Goal: Task Accomplishment & Management: Manage account settings

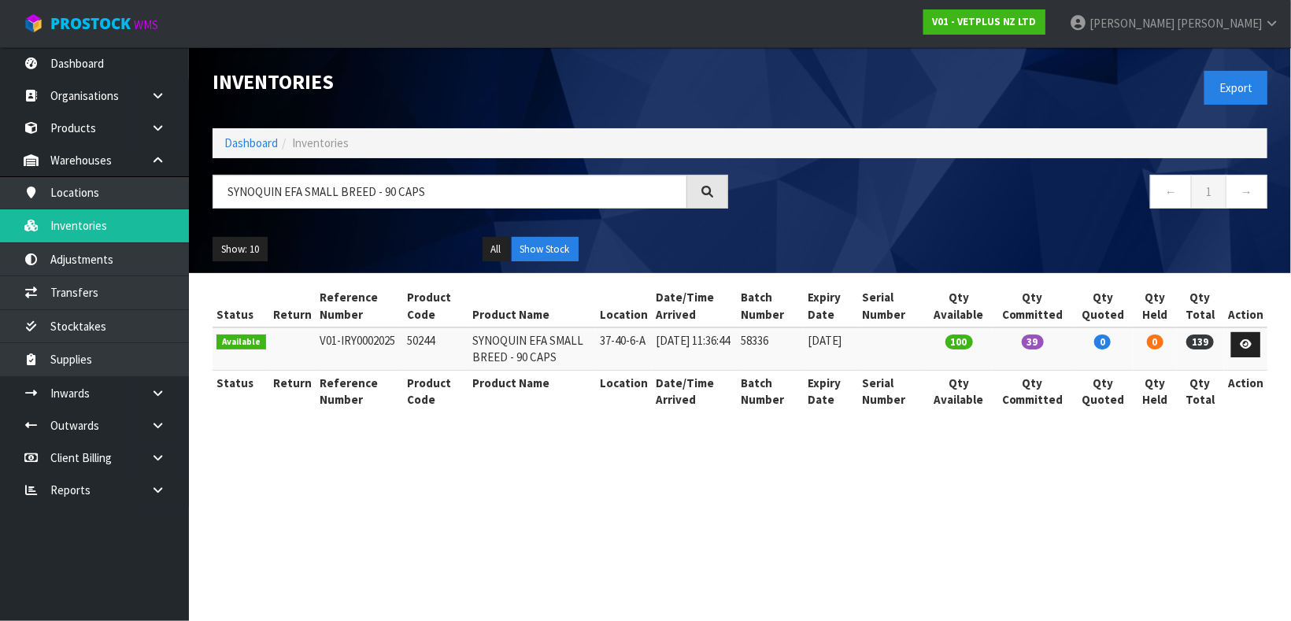
type input "SYNOQUIN EFA SMALL BREED - 90 CAPS"
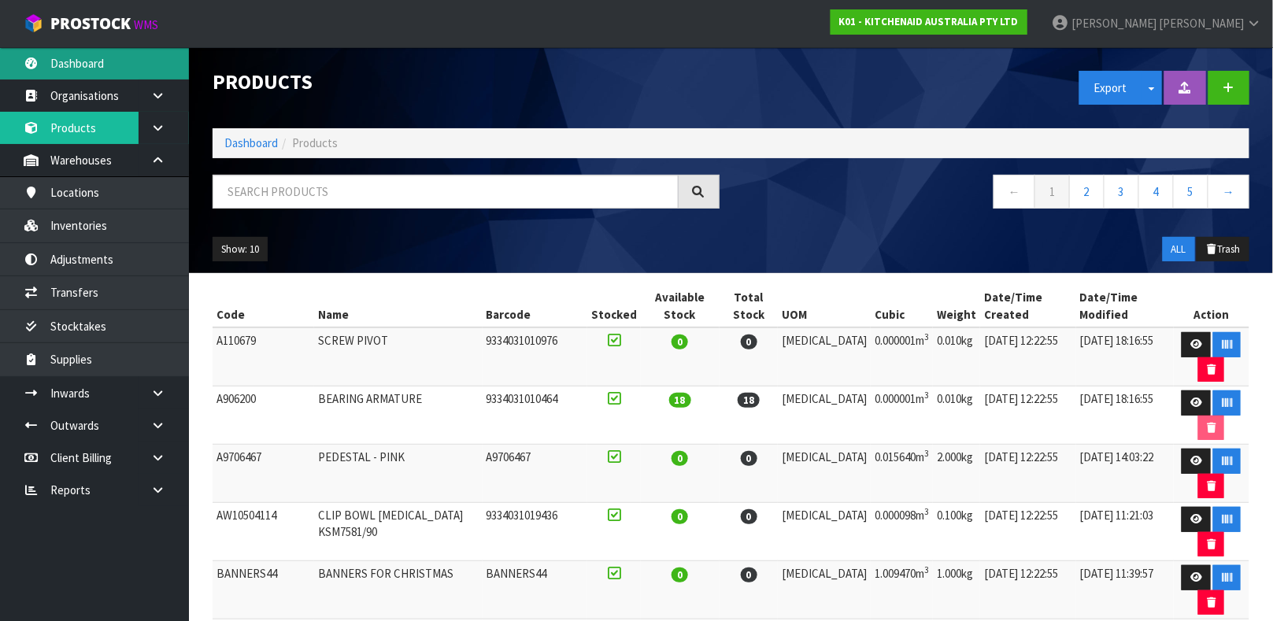
click at [95, 58] on link "Dashboard" at bounding box center [94, 63] width 189 height 32
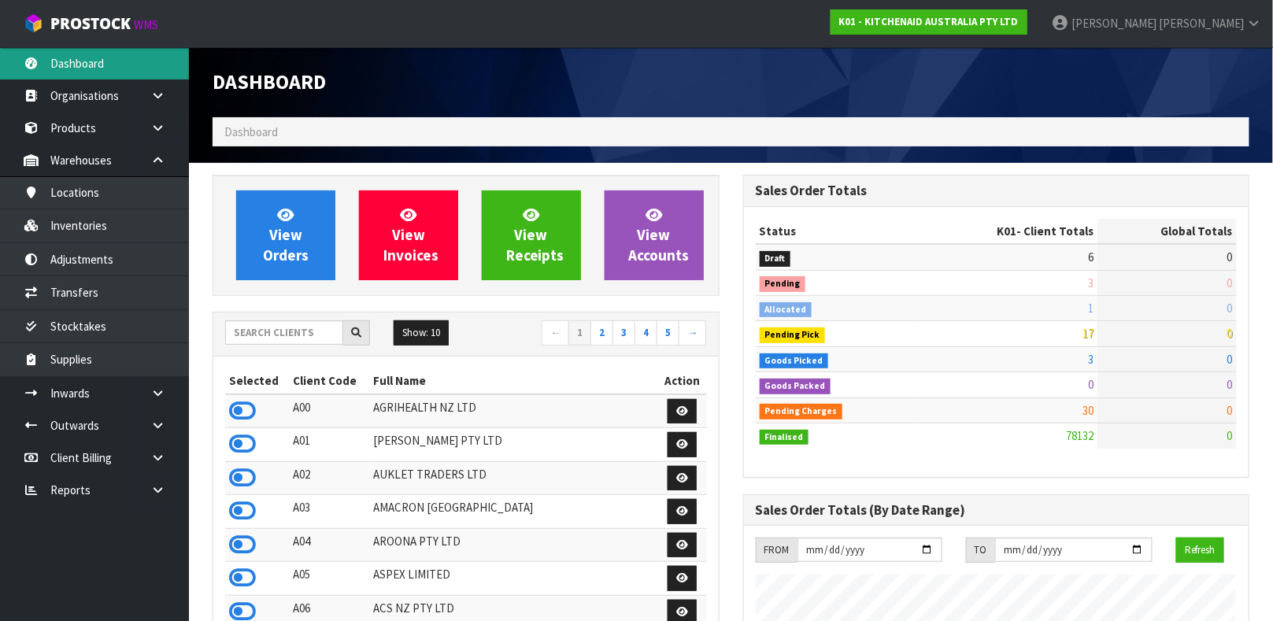
scroll to position [1194, 530]
click at [263, 331] on input "text" at bounding box center [284, 332] width 118 height 24
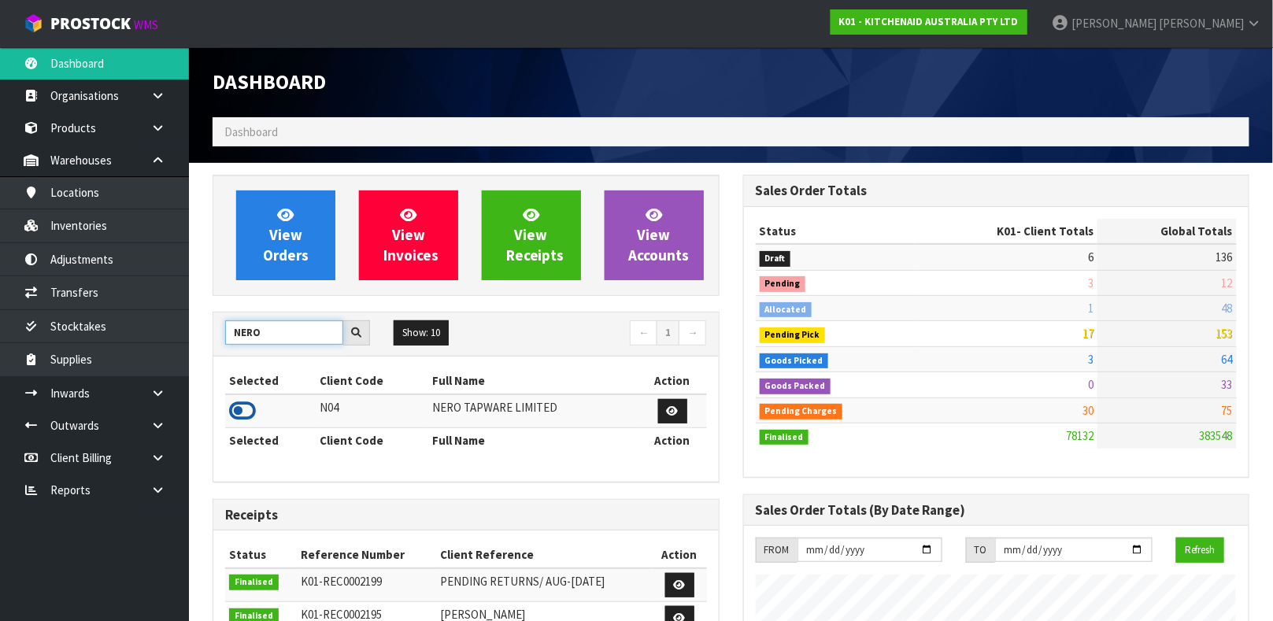
type input "NERO"
click at [242, 406] on icon at bounding box center [242, 411] width 27 height 24
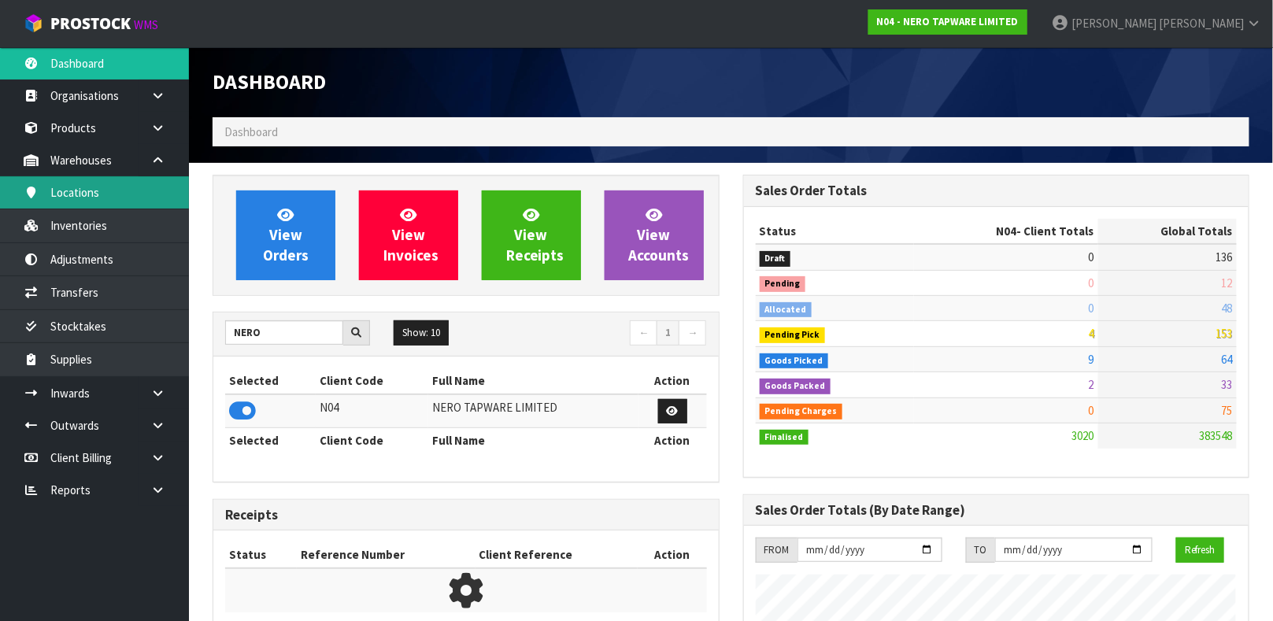
scroll to position [1312, 530]
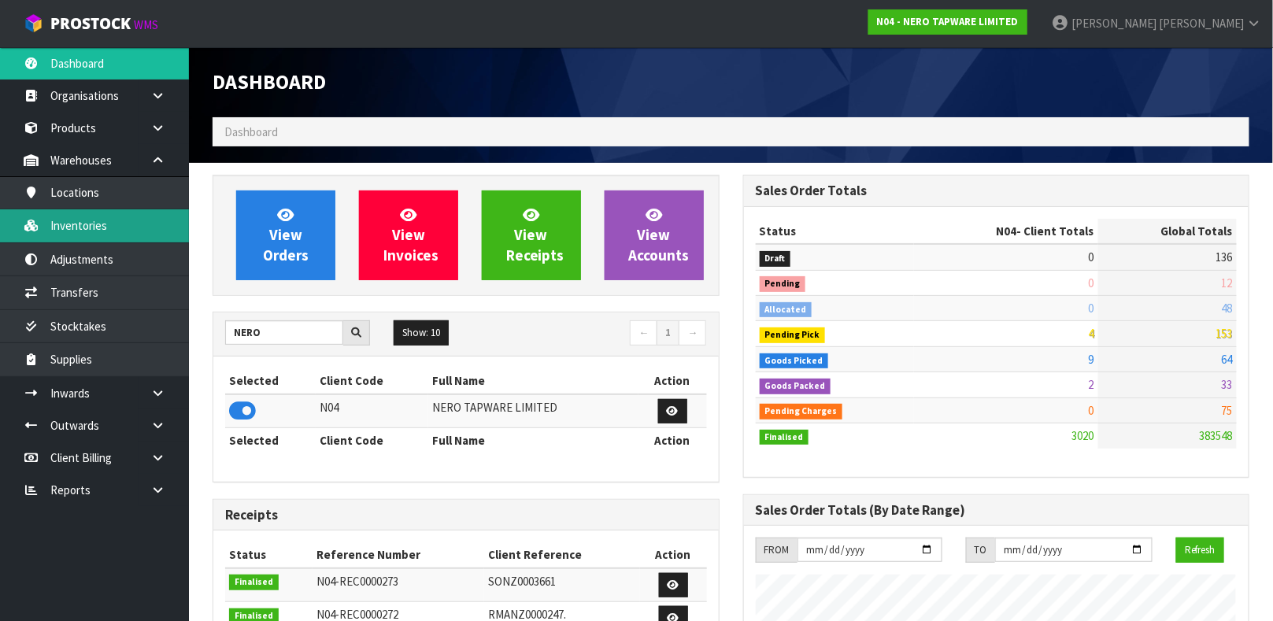
click at [125, 215] on link "Inventories" at bounding box center [94, 225] width 189 height 32
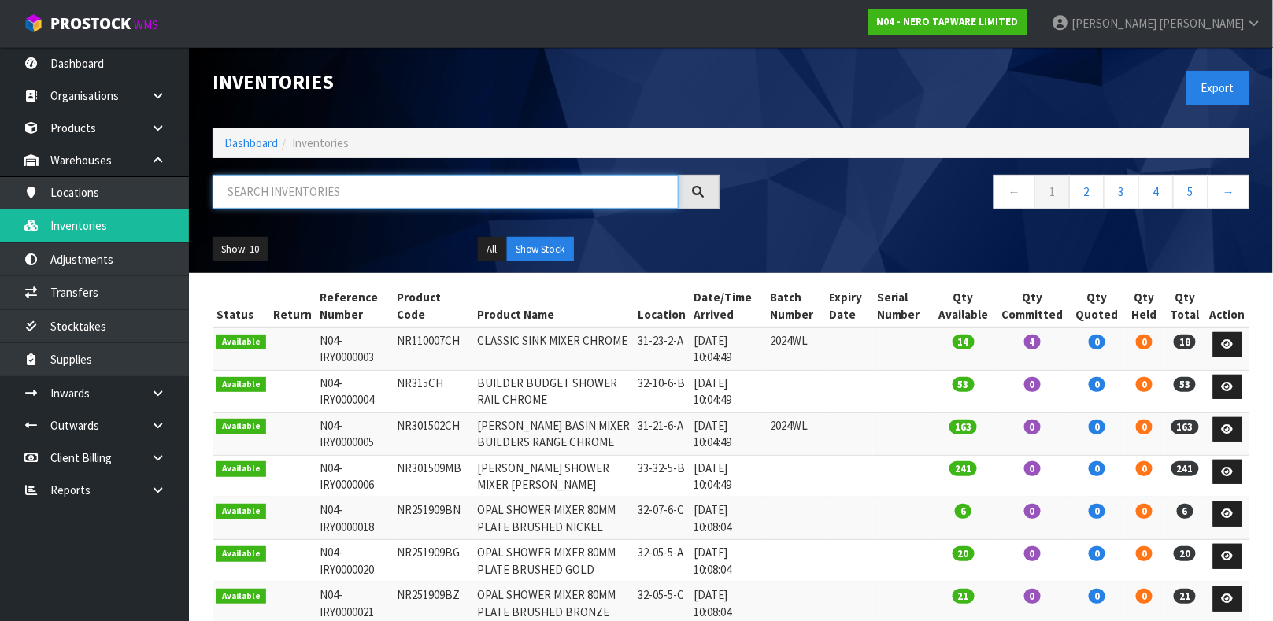
click at [239, 188] on input "text" at bounding box center [446, 192] width 466 height 34
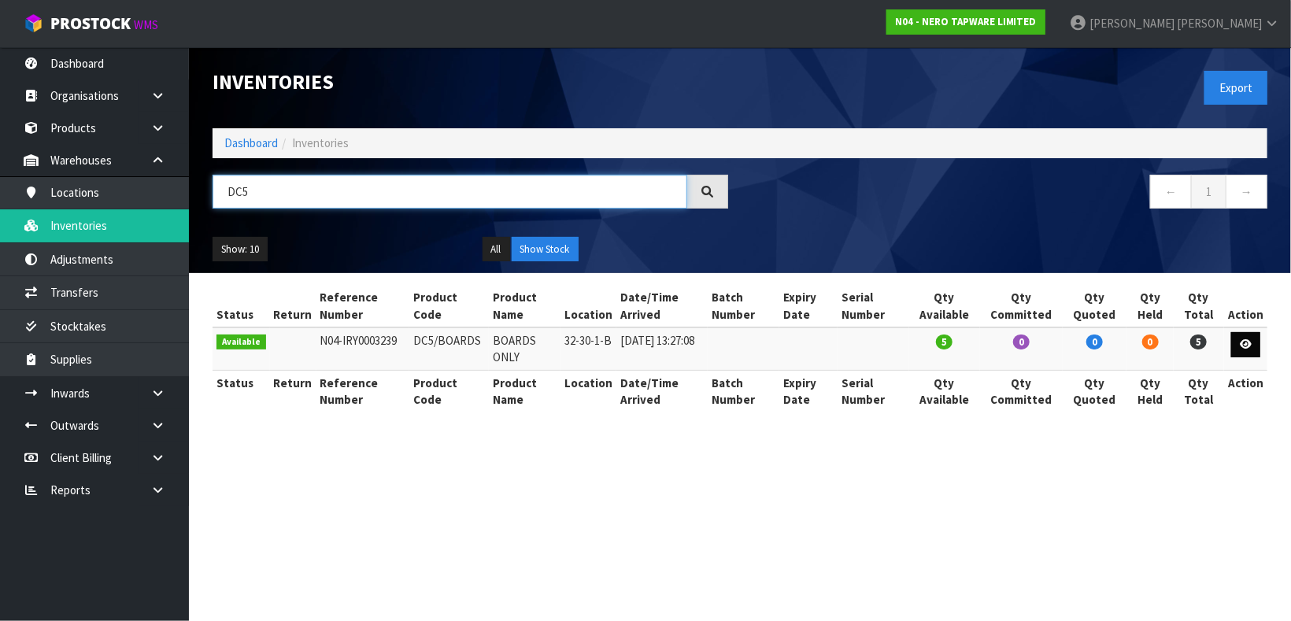
type input "DC5"
click at [1241, 342] on icon at bounding box center [1246, 344] width 12 height 10
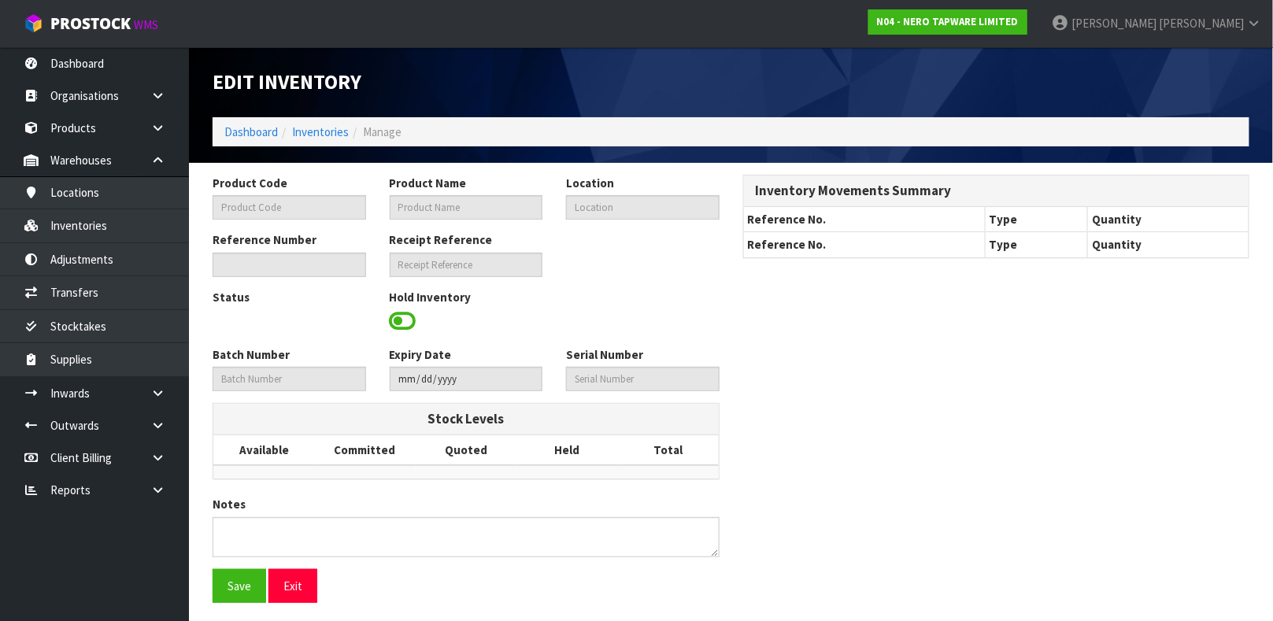
type input "DC5/BOARDS"
type input "BOARDS ONLY"
type input "32-30-1-B"
type input "N04-IRY0003239"
type input "N04-REC0000040"
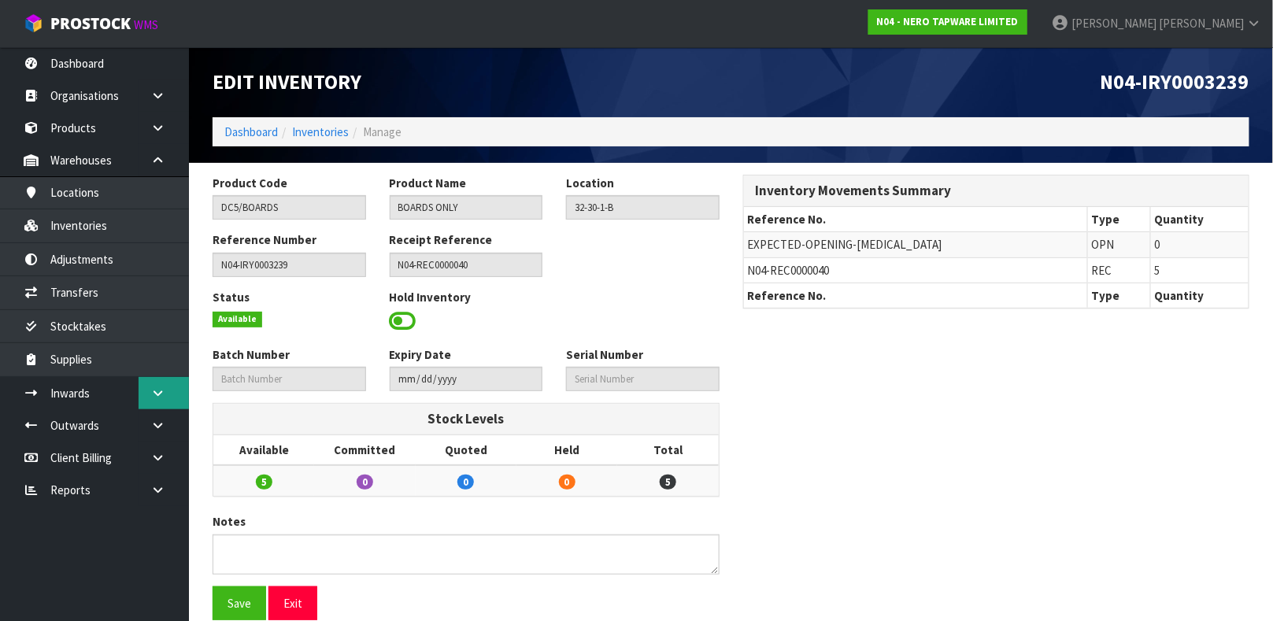
click at [155, 401] on link at bounding box center [164, 393] width 50 height 32
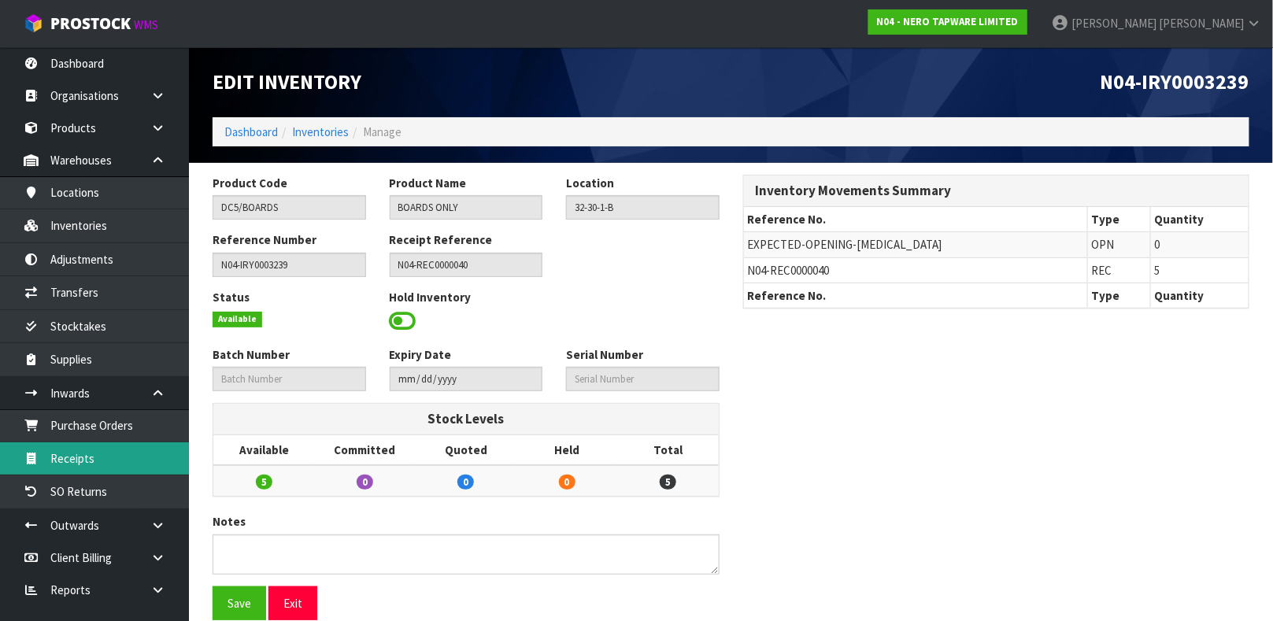
click at [79, 468] on link "Receipts" at bounding box center [94, 458] width 189 height 32
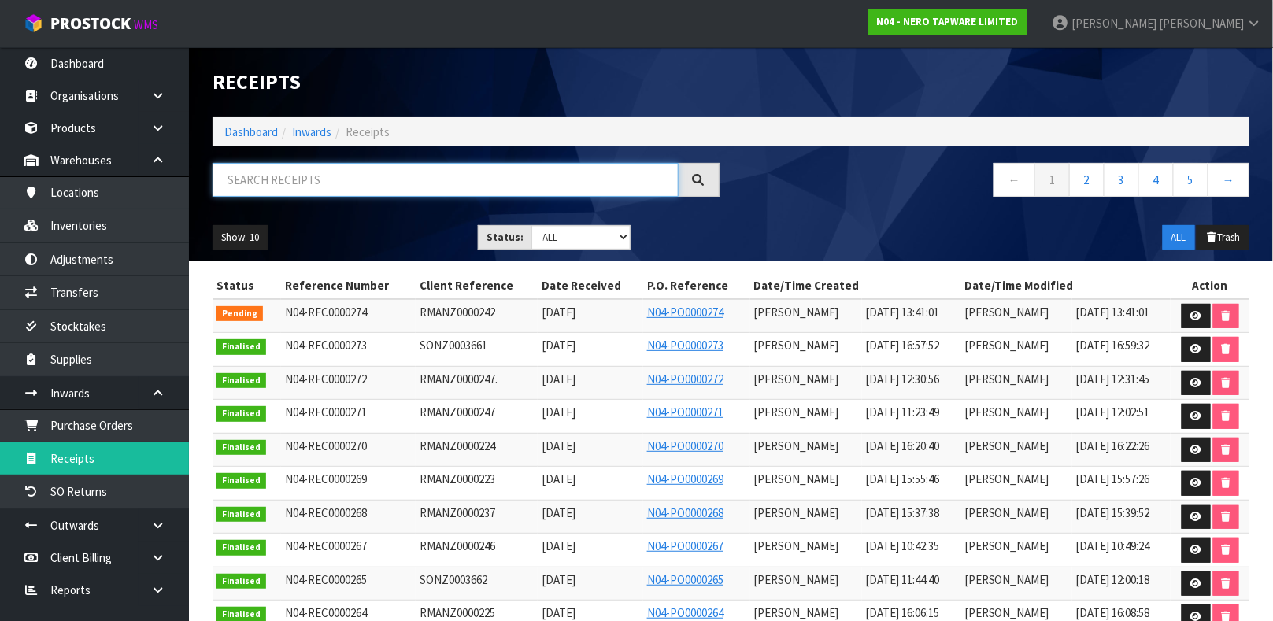
click at [242, 185] on input "text" at bounding box center [446, 180] width 466 height 34
type input "0040"
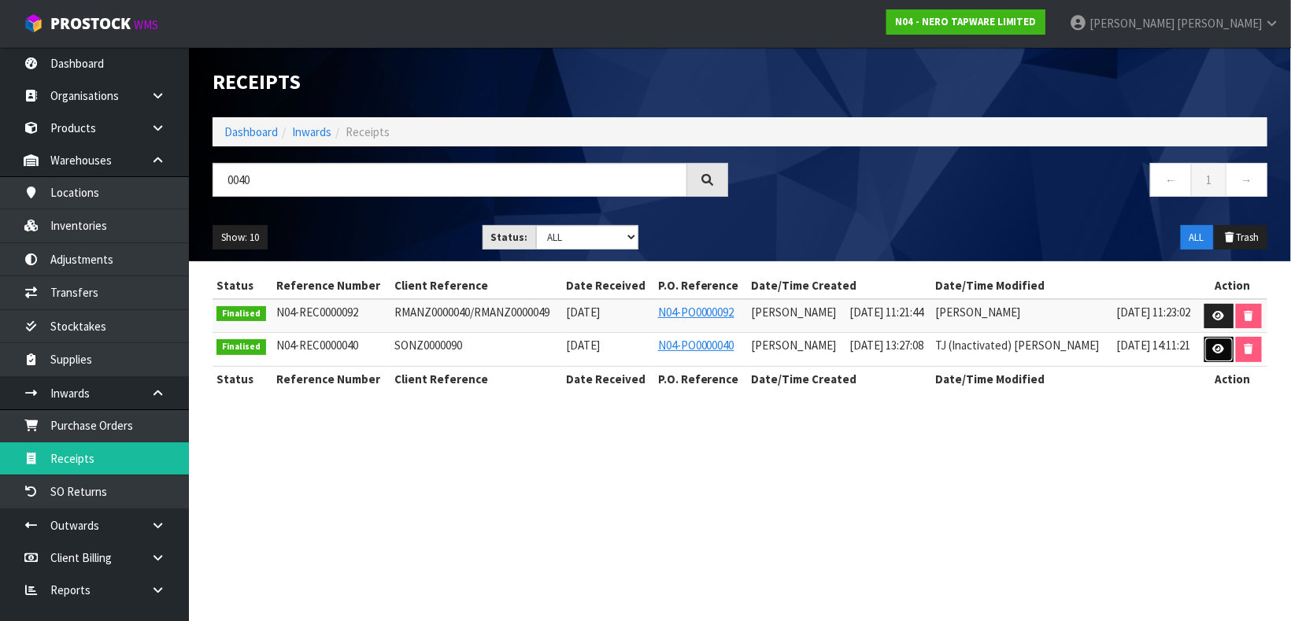
click at [1223, 352] on link at bounding box center [1218, 349] width 29 height 25
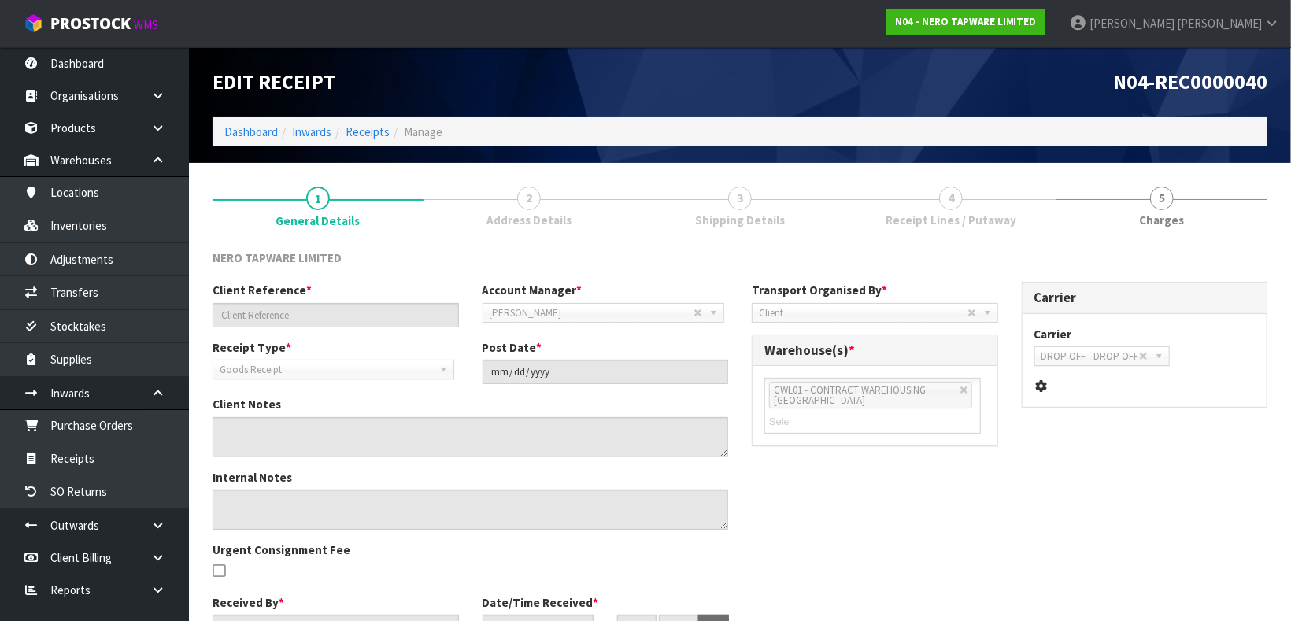
type input "SONZ0000090"
type input "[DATE]"
type input "[PERSON_NAME]"
type input "[DATE]"
type input "01"
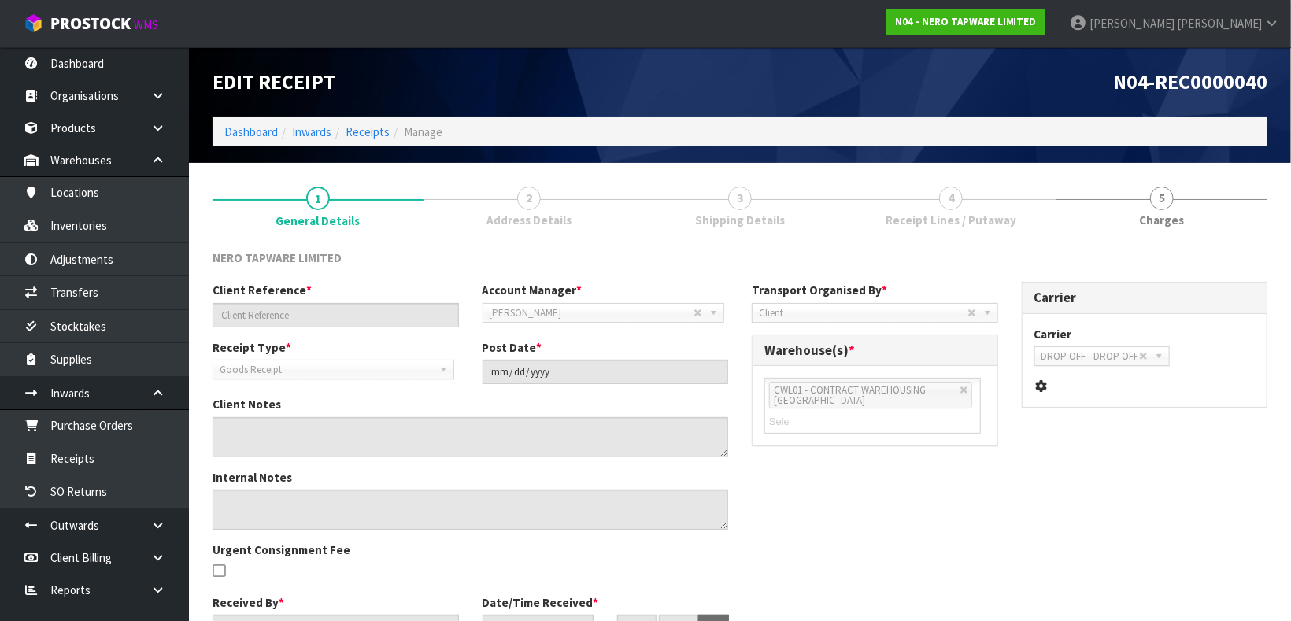
type input "27"
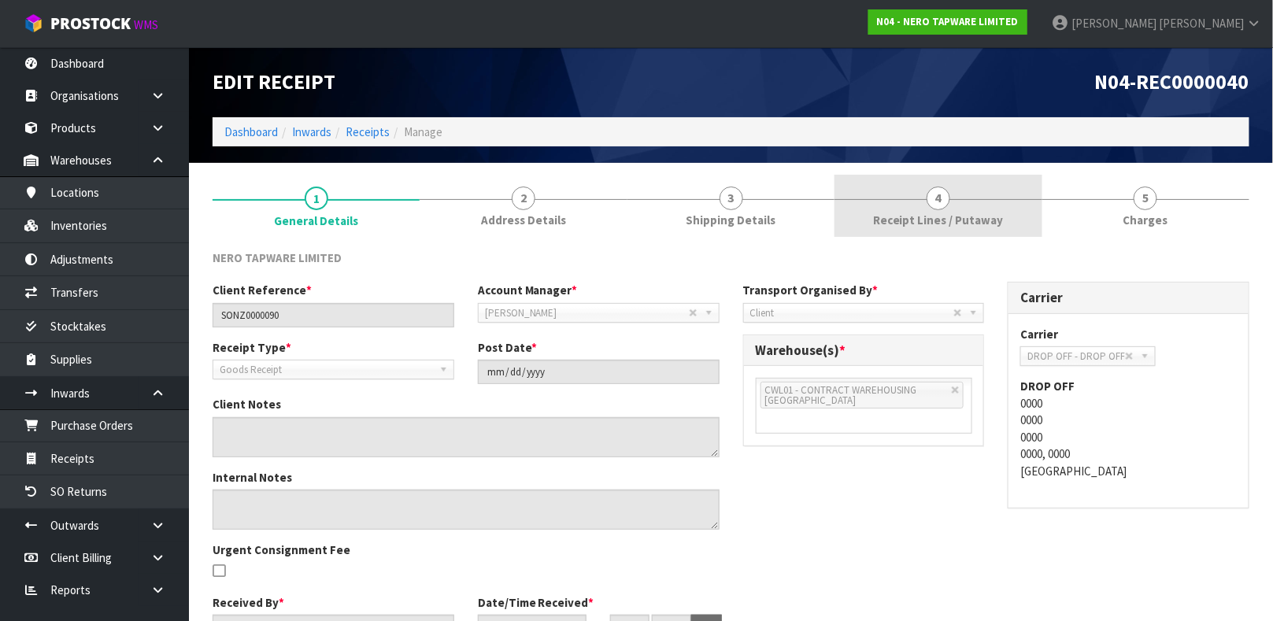
click at [953, 210] on link "4 Receipt Lines / Putaway" at bounding box center [937, 206] width 207 height 62
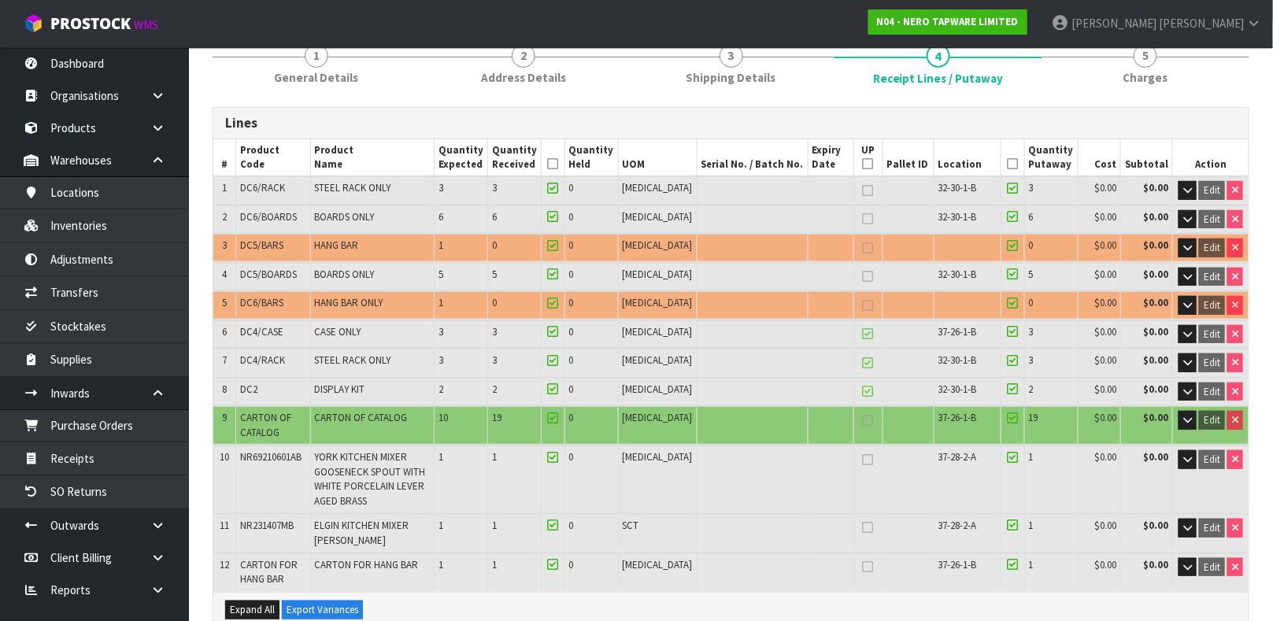
scroll to position [141, 0]
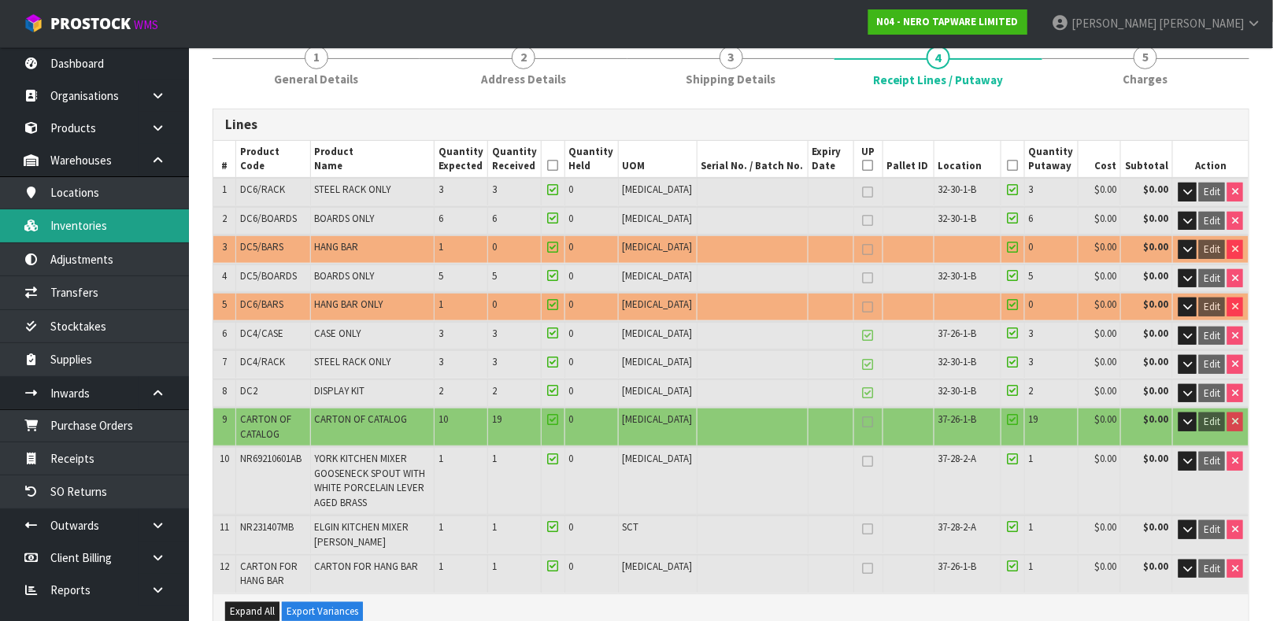
click at [107, 210] on link "Inventories" at bounding box center [94, 225] width 189 height 32
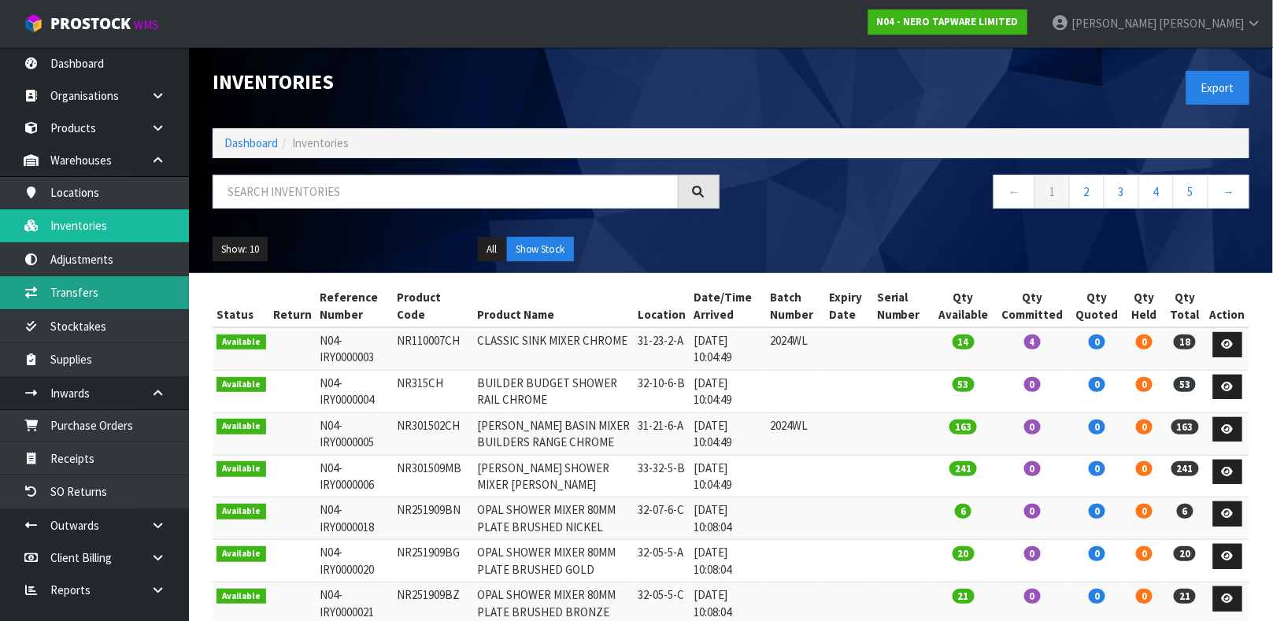
click at [130, 284] on link "Transfers" at bounding box center [94, 292] width 189 height 32
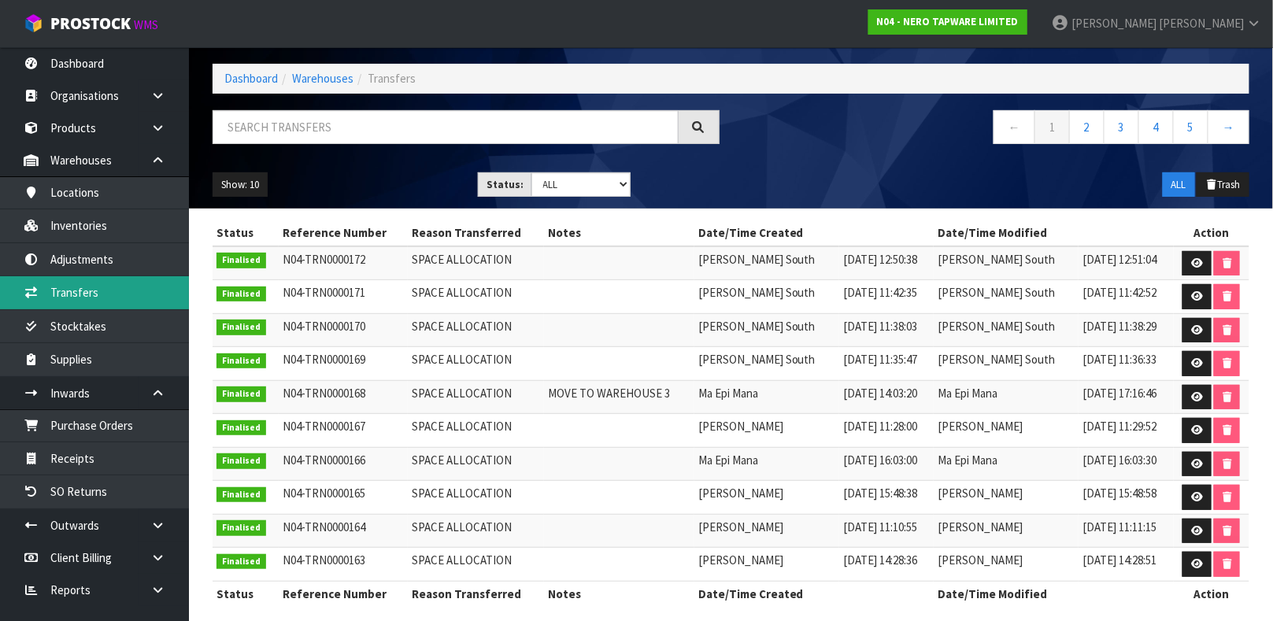
scroll to position [82, 0]
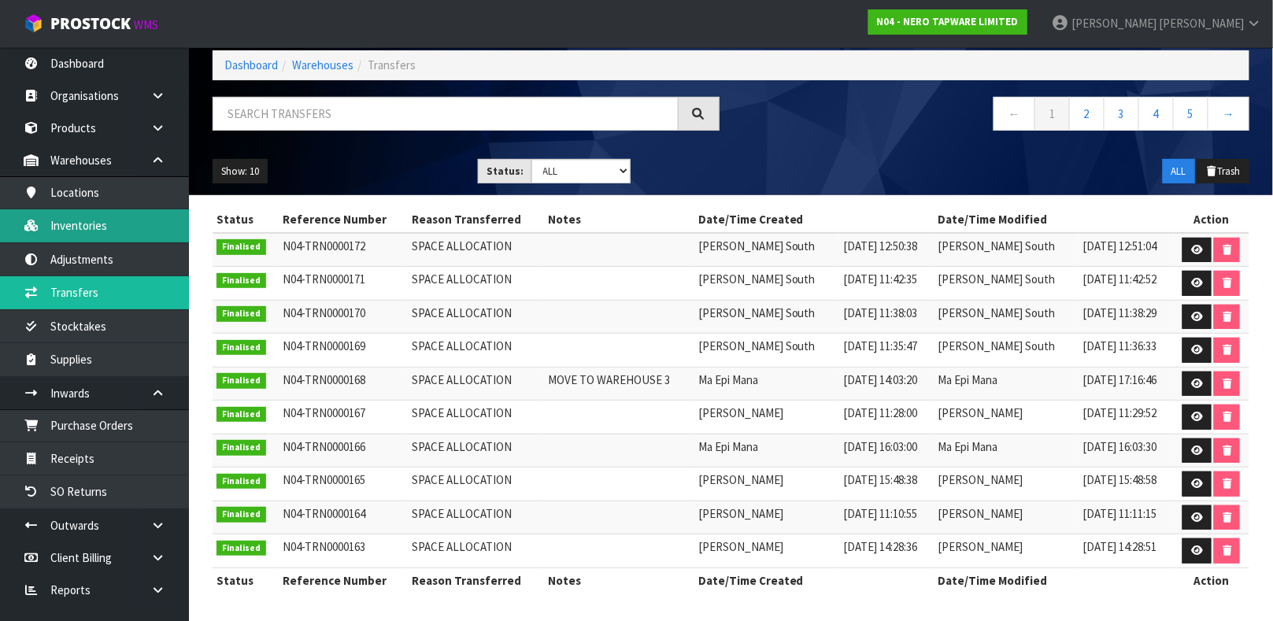
click at [105, 231] on link "Inventories" at bounding box center [94, 225] width 189 height 32
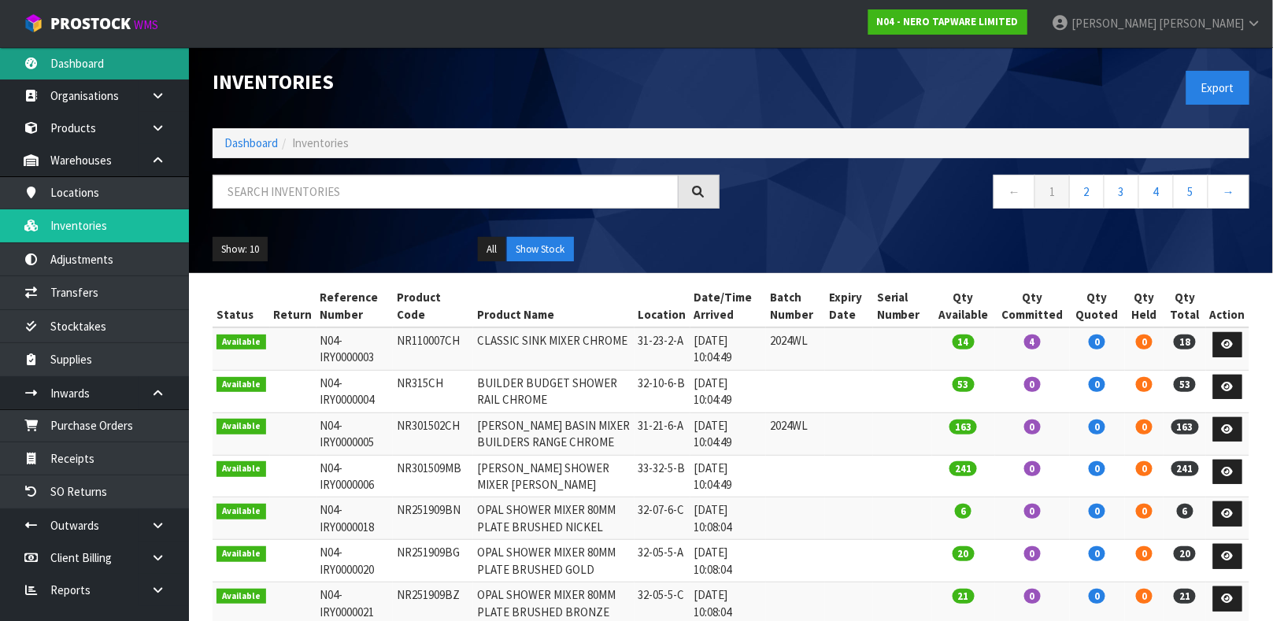
click at [82, 64] on link "Dashboard" at bounding box center [94, 63] width 189 height 32
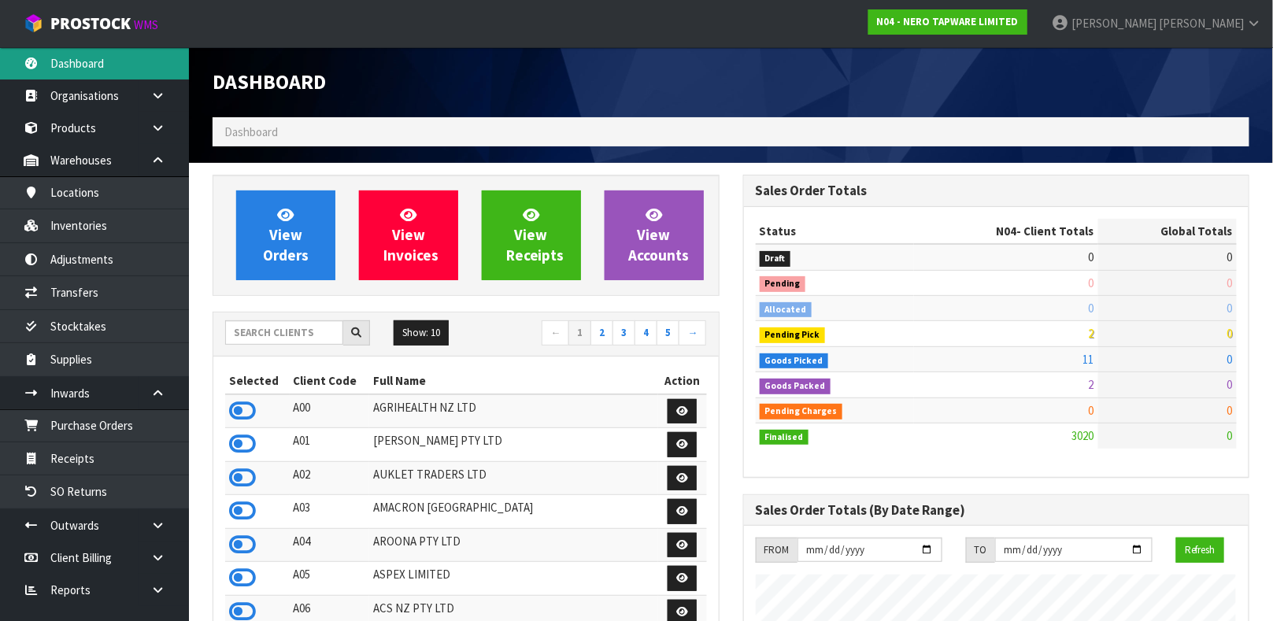
scroll to position [1312, 530]
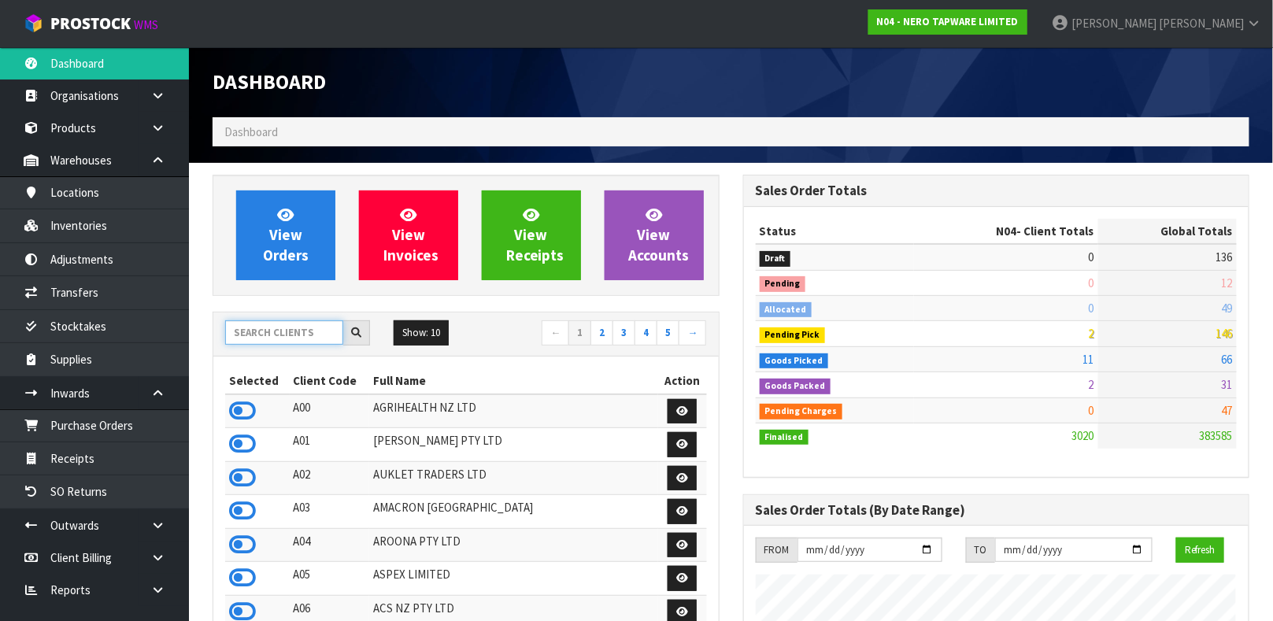
click at [272, 328] on input "text" at bounding box center [284, 332] width 118 height 24
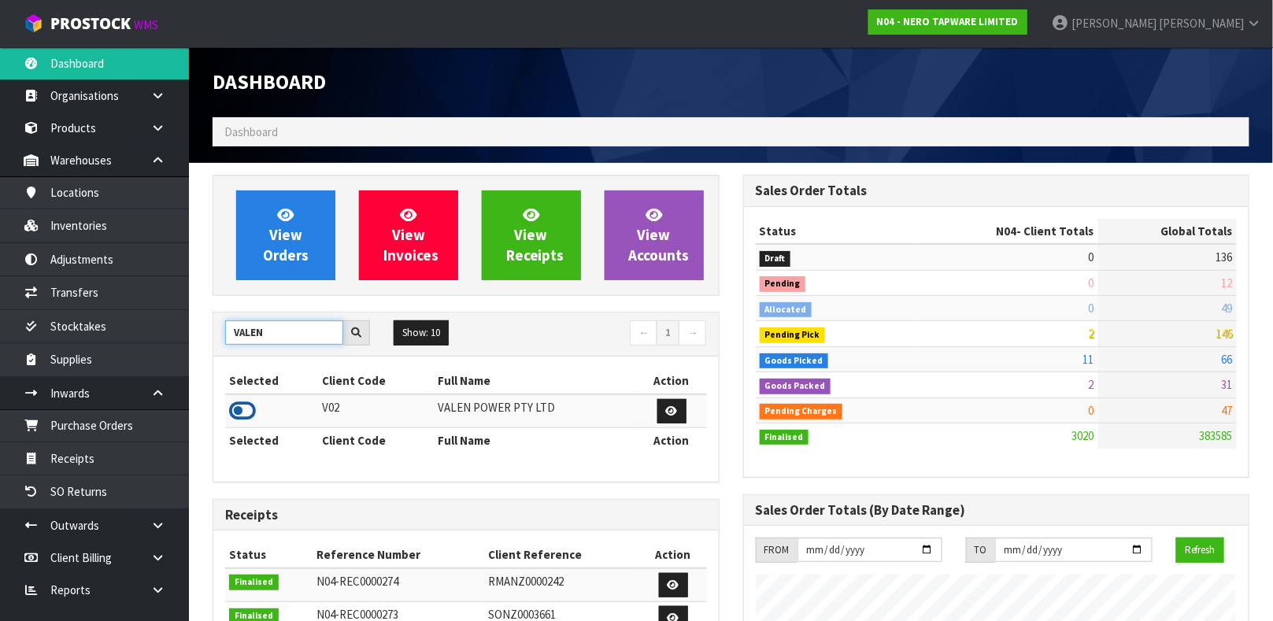
type input "VALEN"
click at [249, 416] on icon at bounding box center [242, 411] width 27 height 24
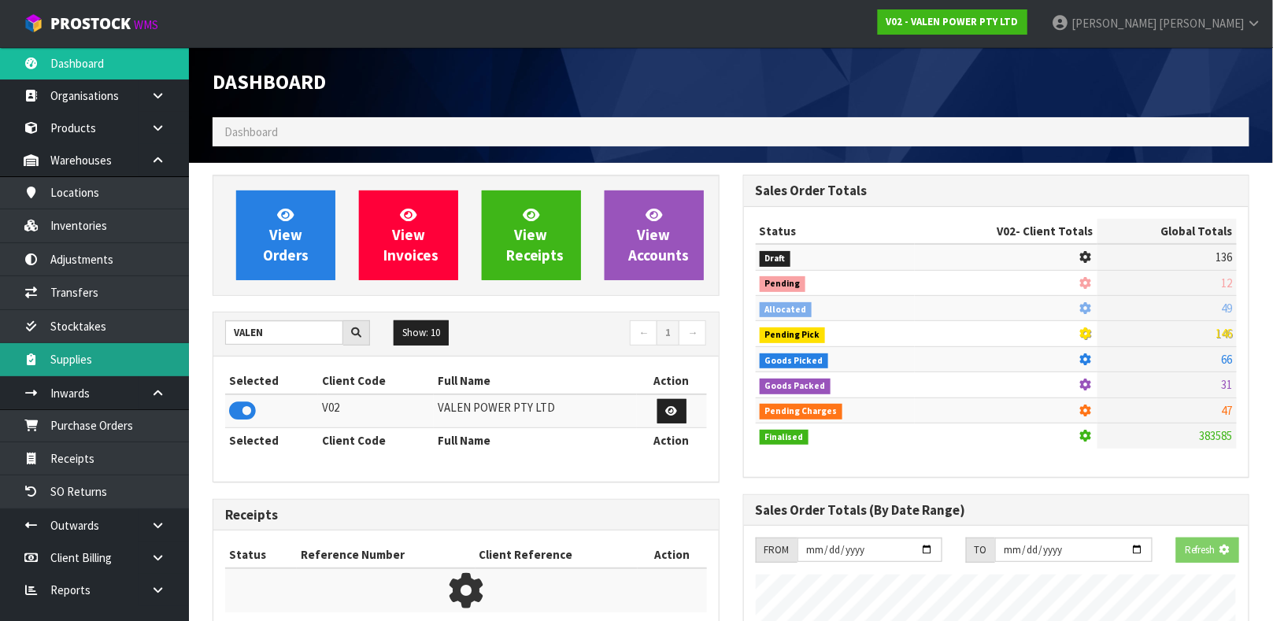
scroll to position [1227, 530]
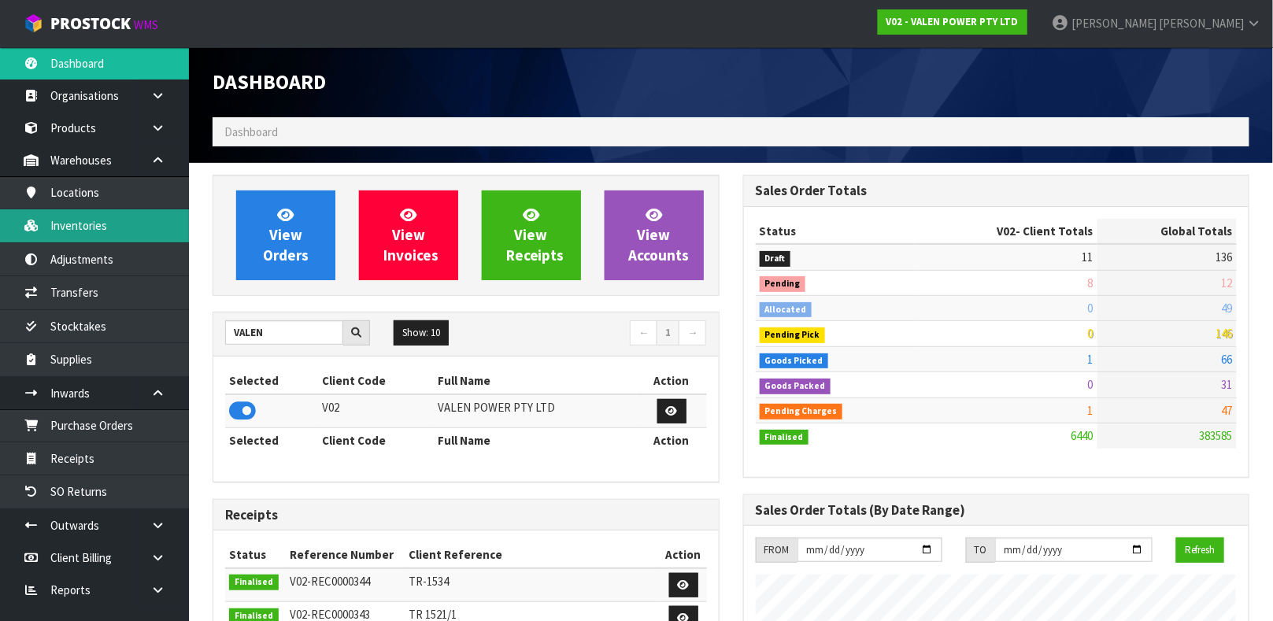
click at [97, 223] on link "Inventories" at bounding box center [94, 225] width 189 height 32
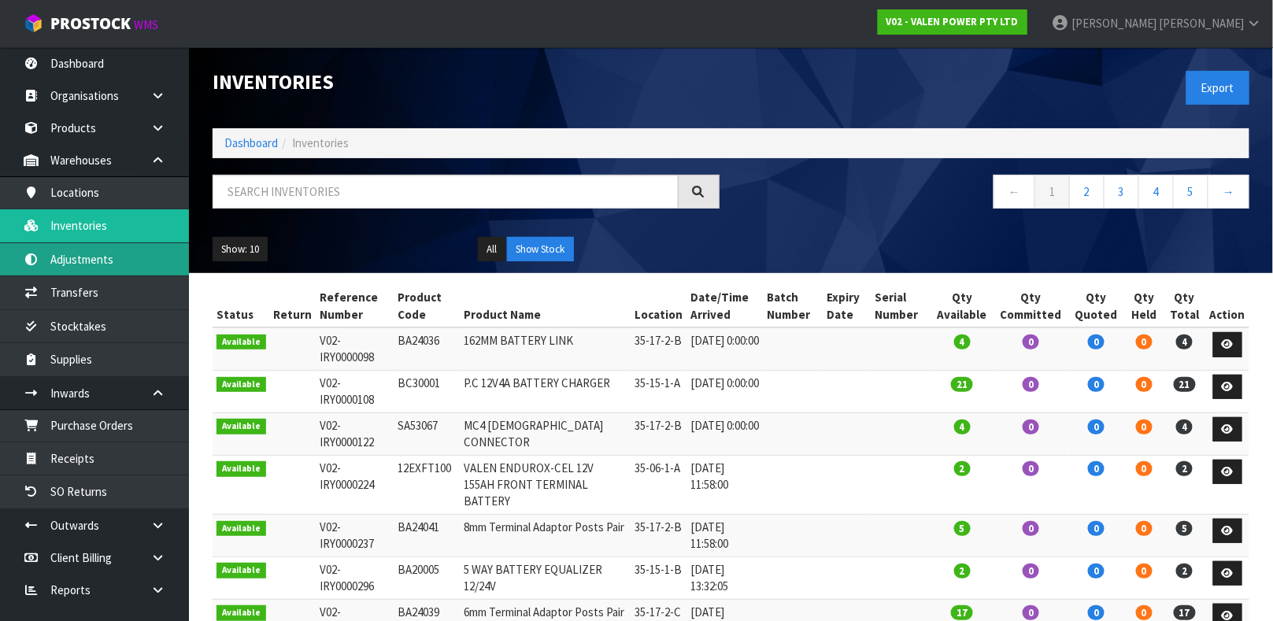
click at [97, 269] on link "Adjustments" at bounding box center [94, 259] width 189 height 32
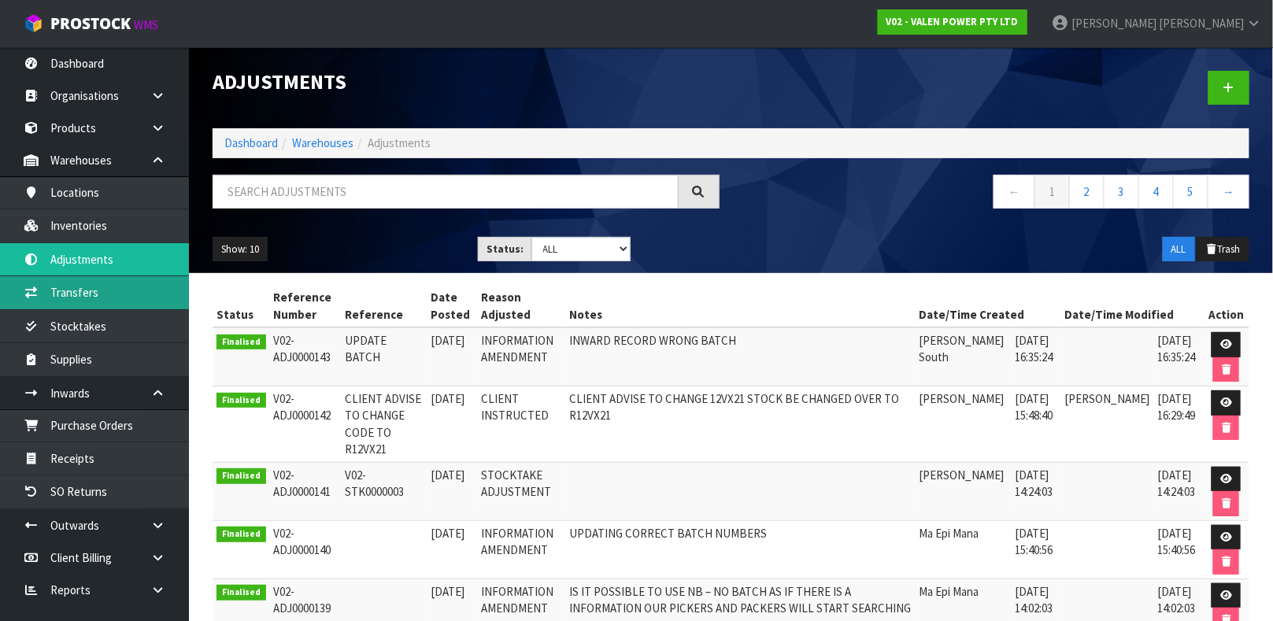
click at [98, 286] on link "Transfers" at bounding box center [94, 292] width 189 height 32
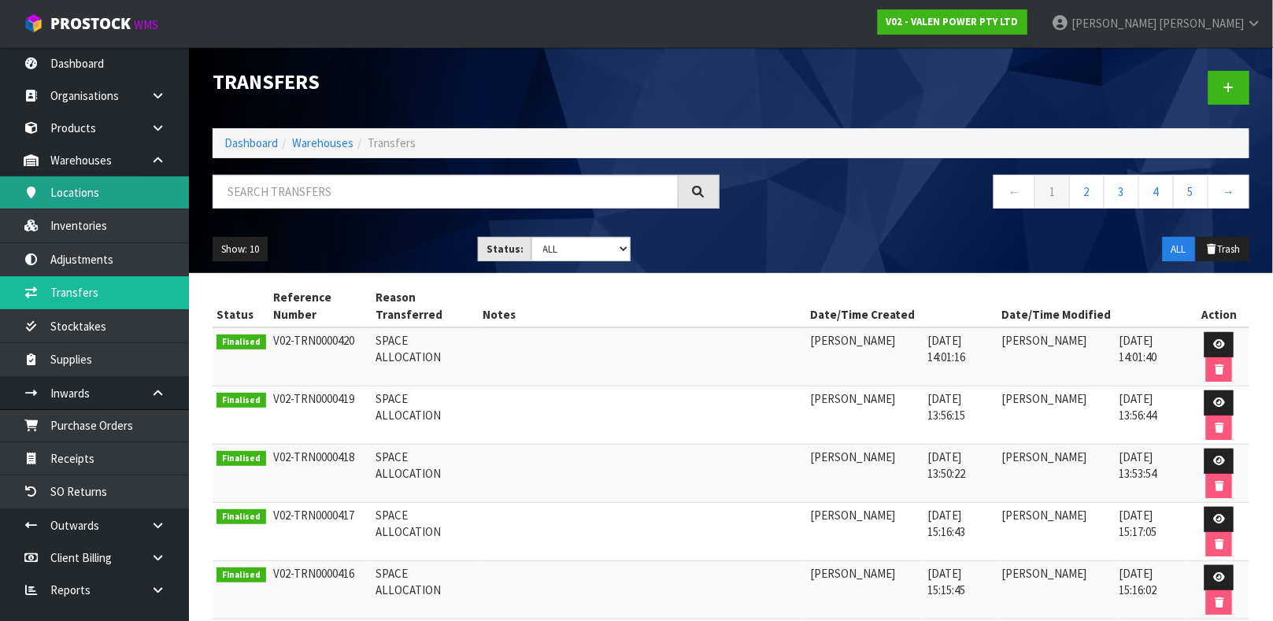
click at [84, 194] on link "Locations" at bounding box center [94, 192] width 189 height 32
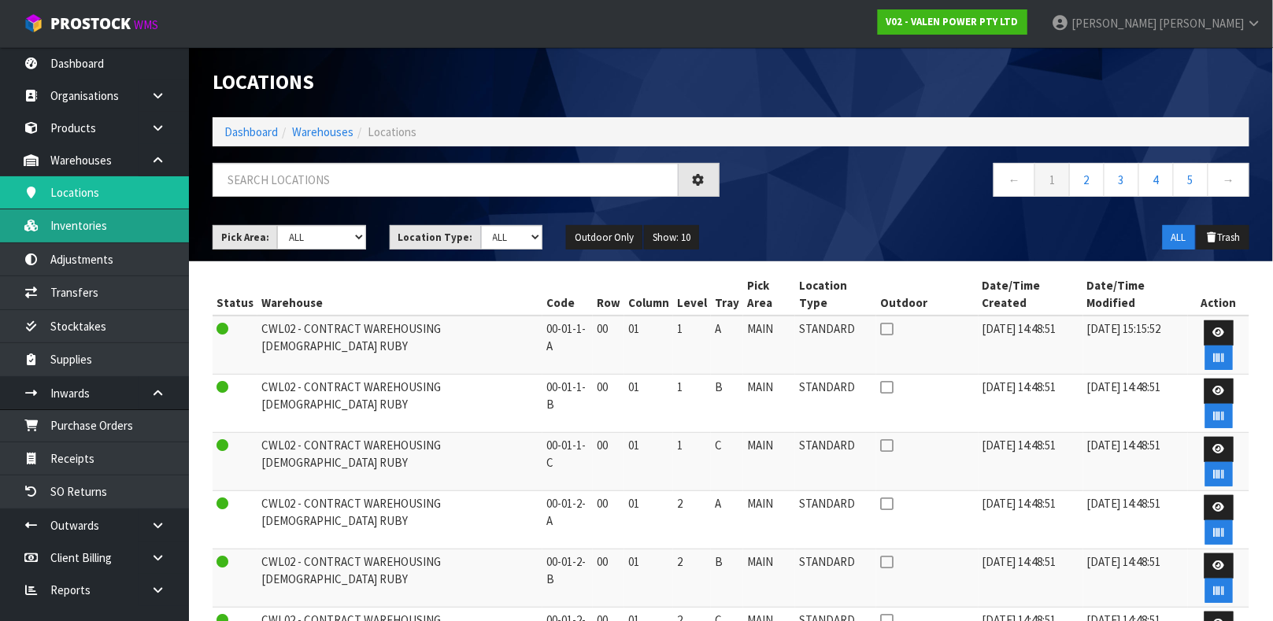
click at [84, 224] on link "Inventories" at bounding box center [94, 225] width 189 height 32
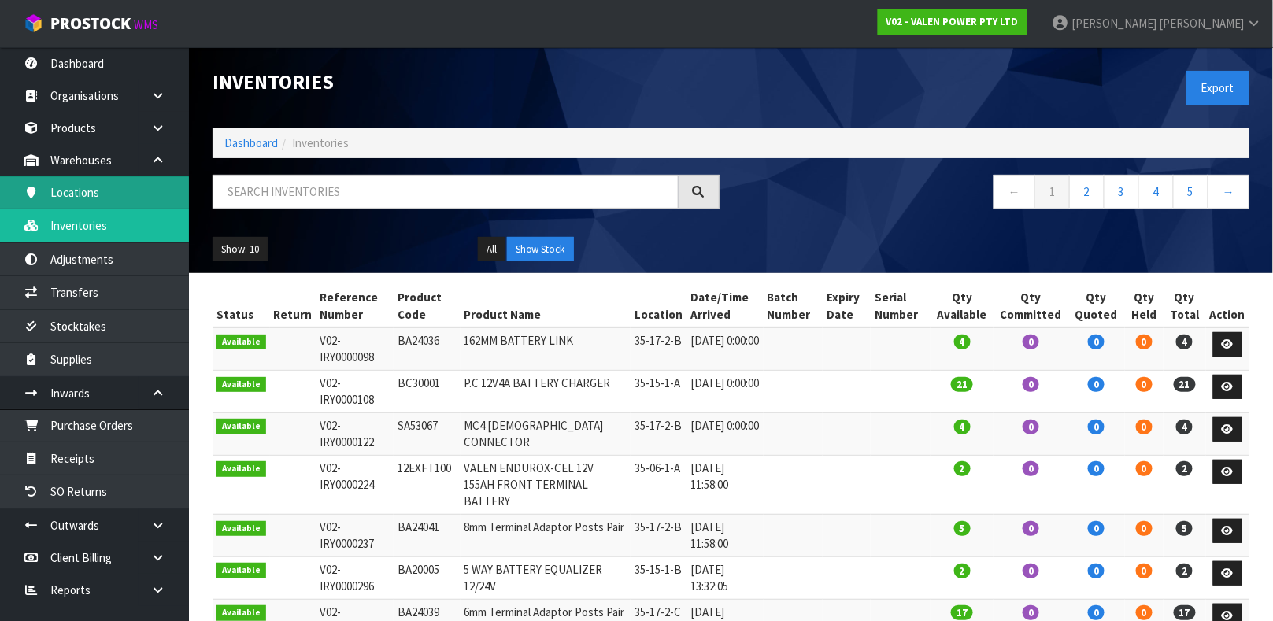
click at [91, 198] on link "Locations" at bounding box center [94, 192] width 189 height 32
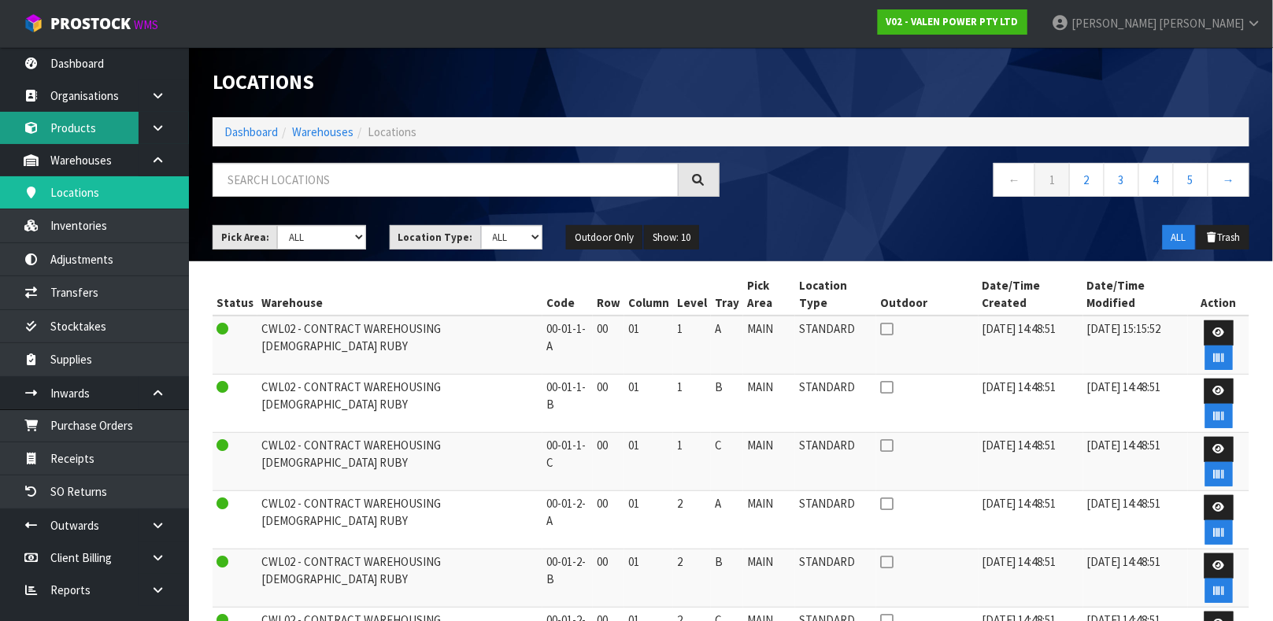
click at [69, 135] on link "Products" at bounding box center [94, 128] width 189 height 32
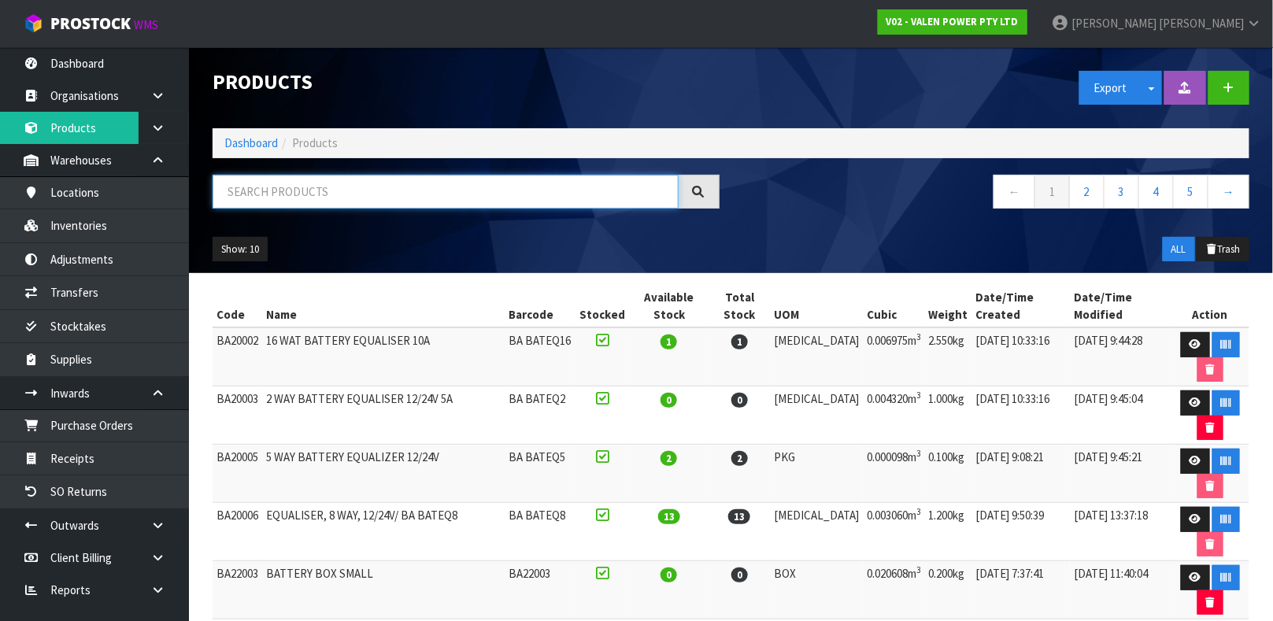
click at [271, 185] on input "text" at bounding box center [446, 192] width 466 height 34
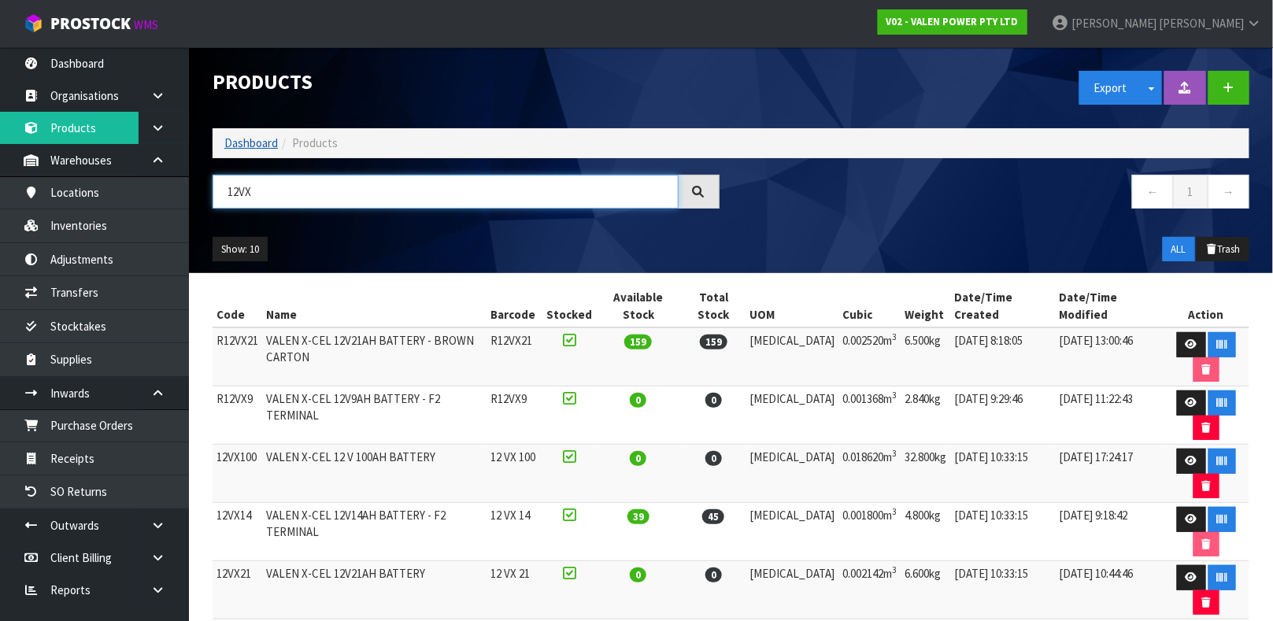
type input "12VX"
click at [257, 139] on link "Dashboard" at bounding box center [251, 142] width 54 height 15
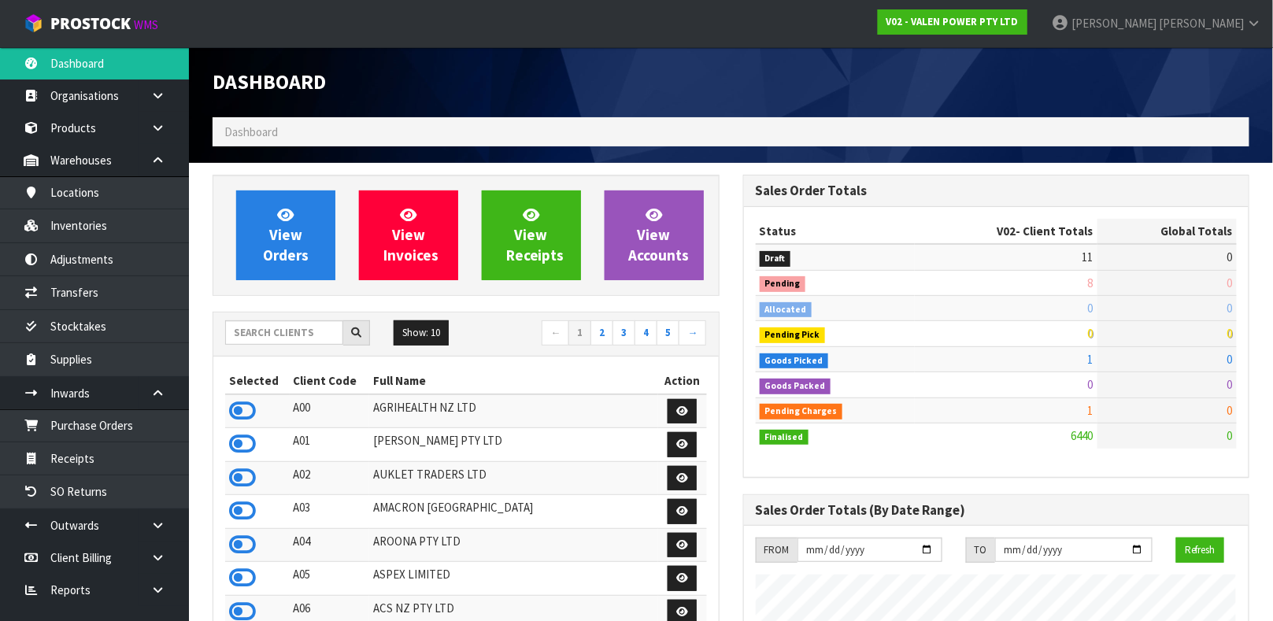
scroll to position [1227, 530]
click at [87, 122] on link "Products" at bounding box center [94, 128] width 189 height 32
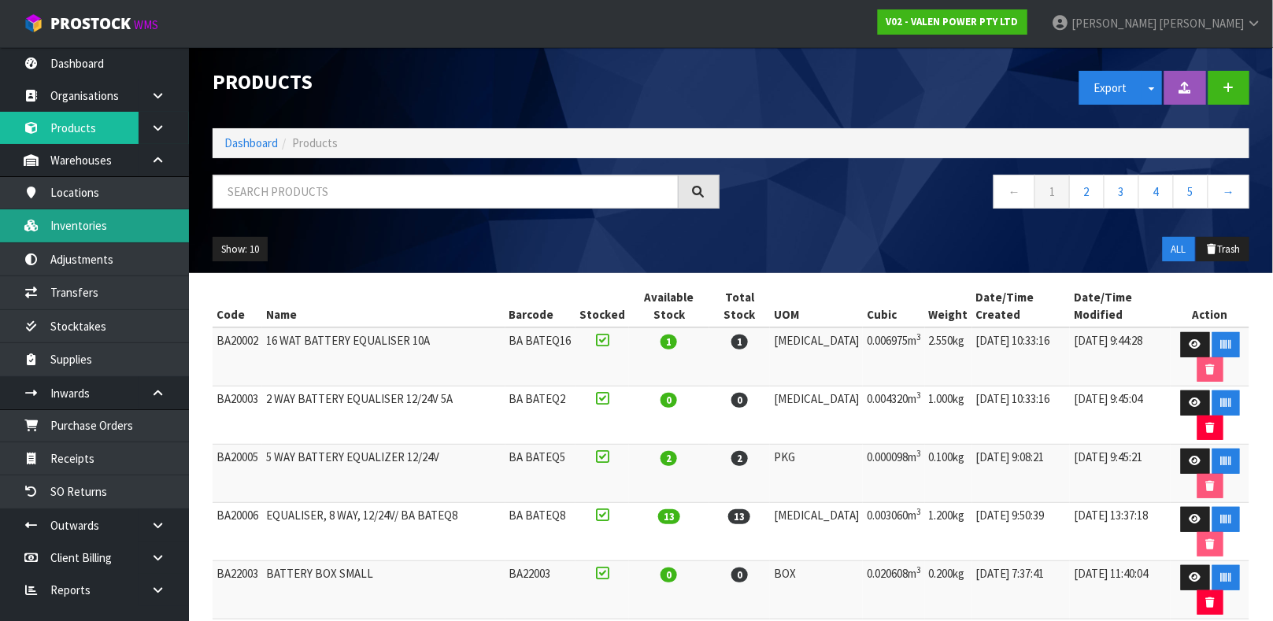
click at [114, 238] on link "Inventories" at bounding box center [94, 225] width 189 height 32
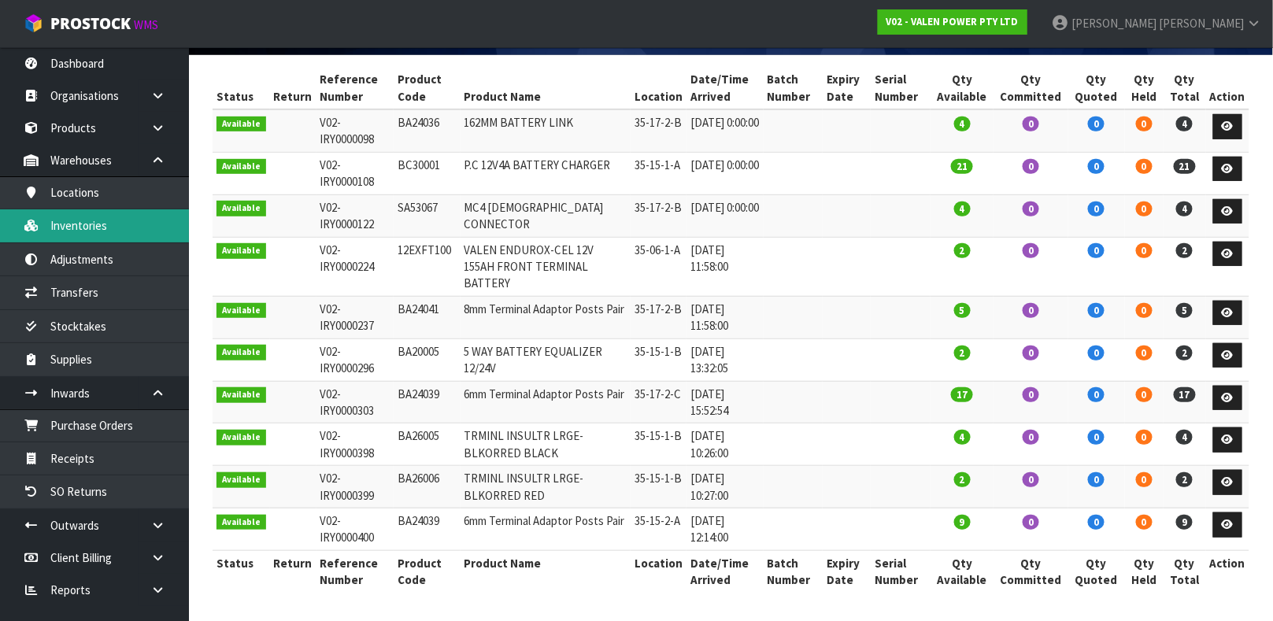
scroll to position [219, 0]
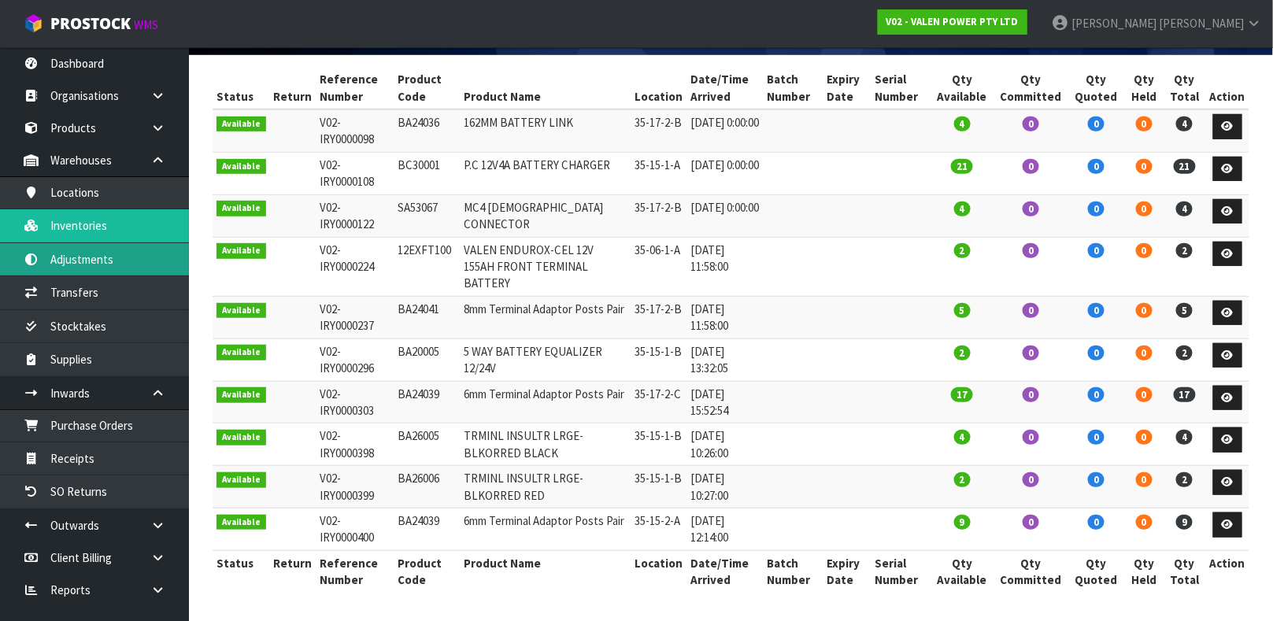
click at [67, 270] on link "Adjustments" at bounding box center [94, 259] width 189 height 32
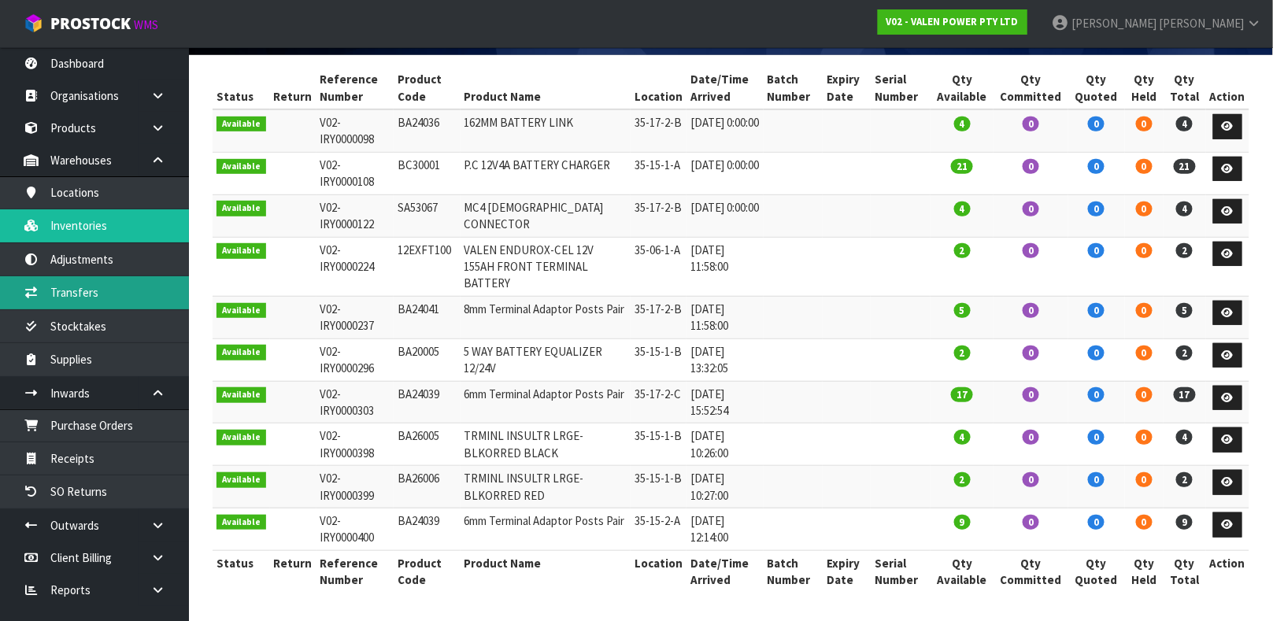
click at [87, 292] on body "Toggle navigation ProStock WMS V02 - VALEN POWER PTY LTD [PERSON_NAME] Logout D…" at bounding box center [636, 92] width 1273 height 621
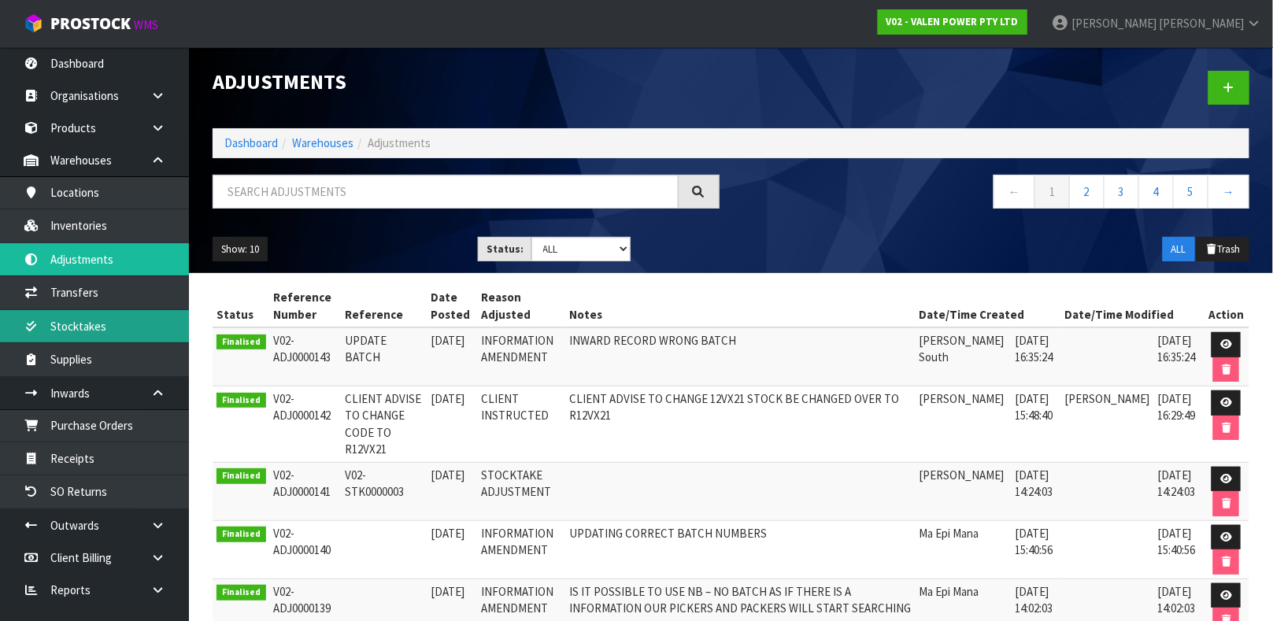
click at [106, 311] on link "Stocktakes" at bounding box center [94, 326] width 189 height 32
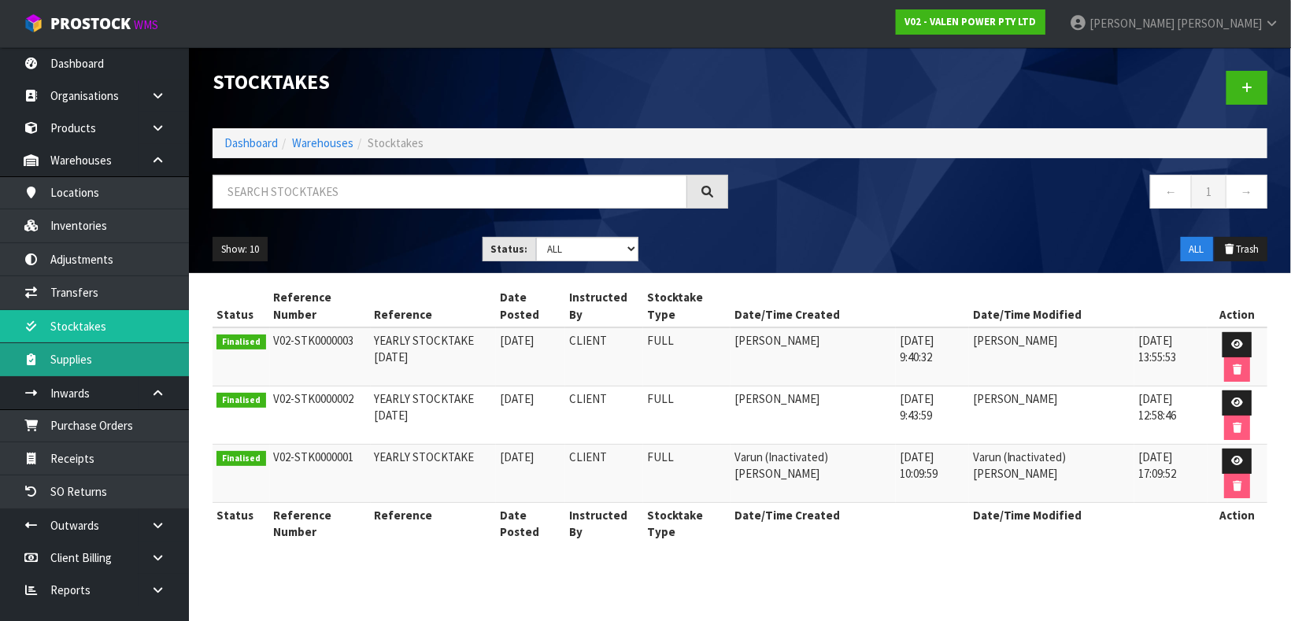
click at [115, 364] on link "Supplies" at bounding box center [94, 359] width 189 height 32
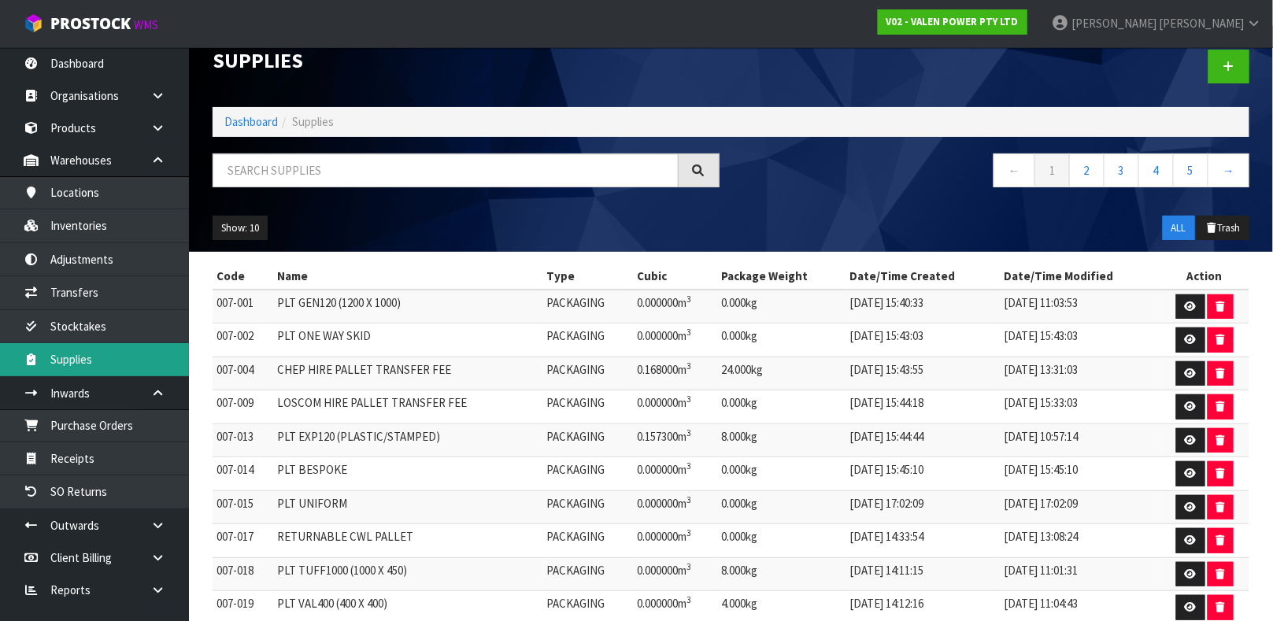
scroll to position [82, 0]
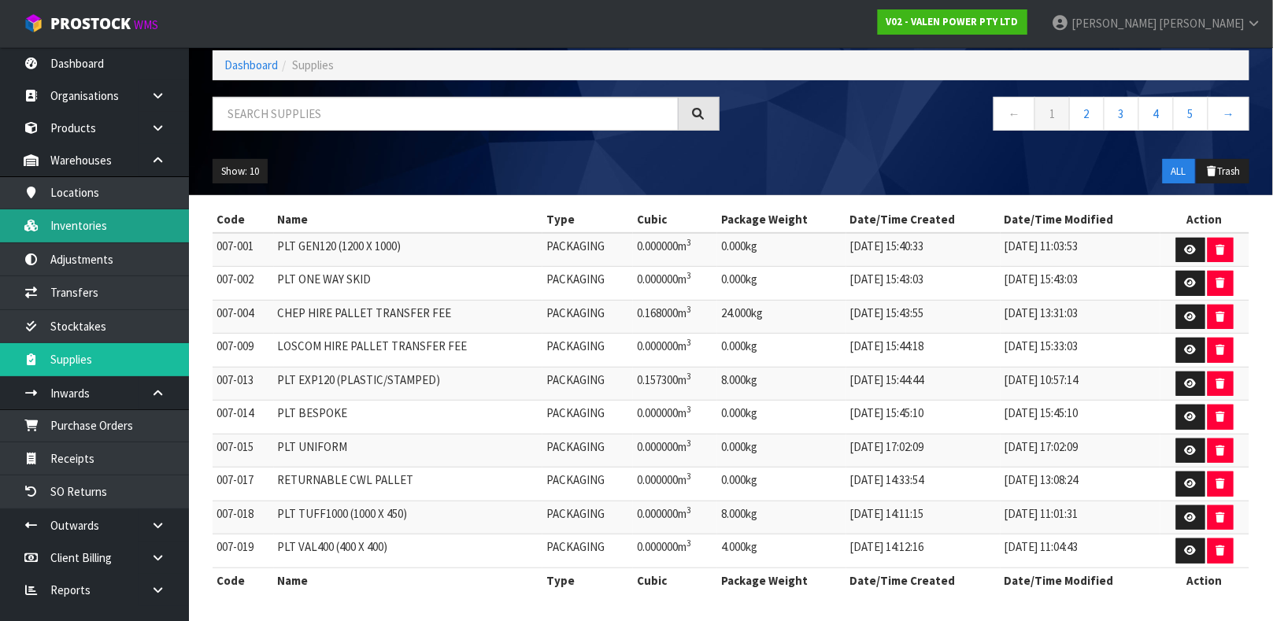
click at [108, 228] on link "Inventories" at bounding box center [94, 225] width 189 height 32
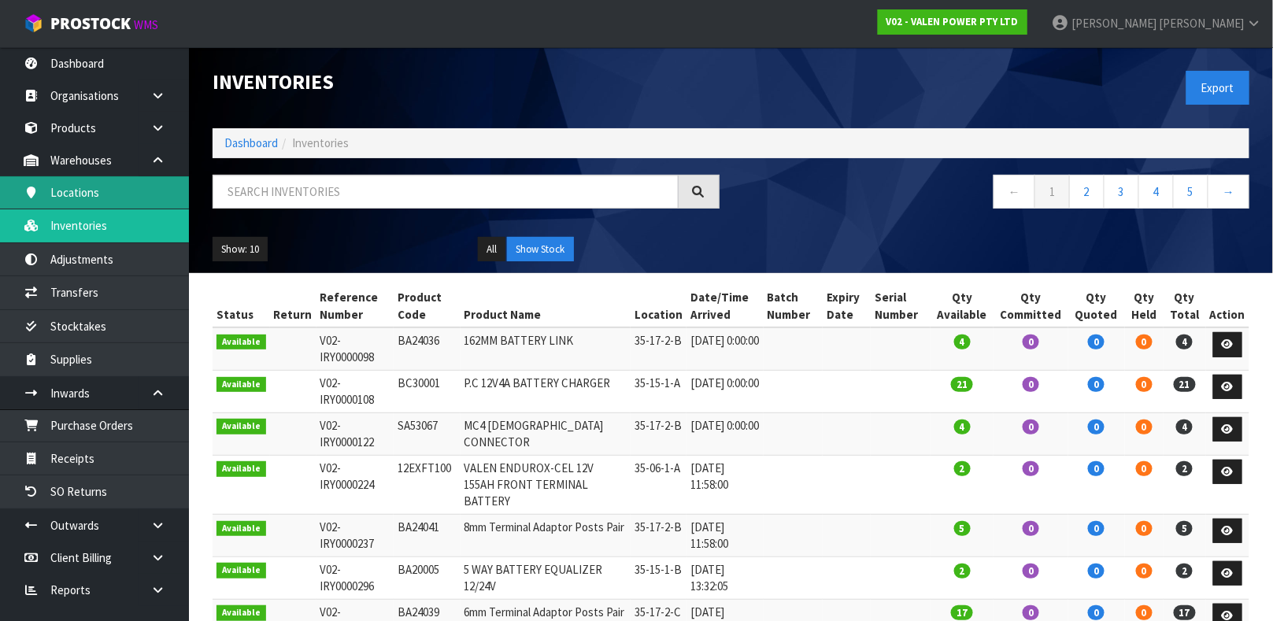
click at [110, 185] on link "Locations" at bounding box center [94, 192] width 189 height 32
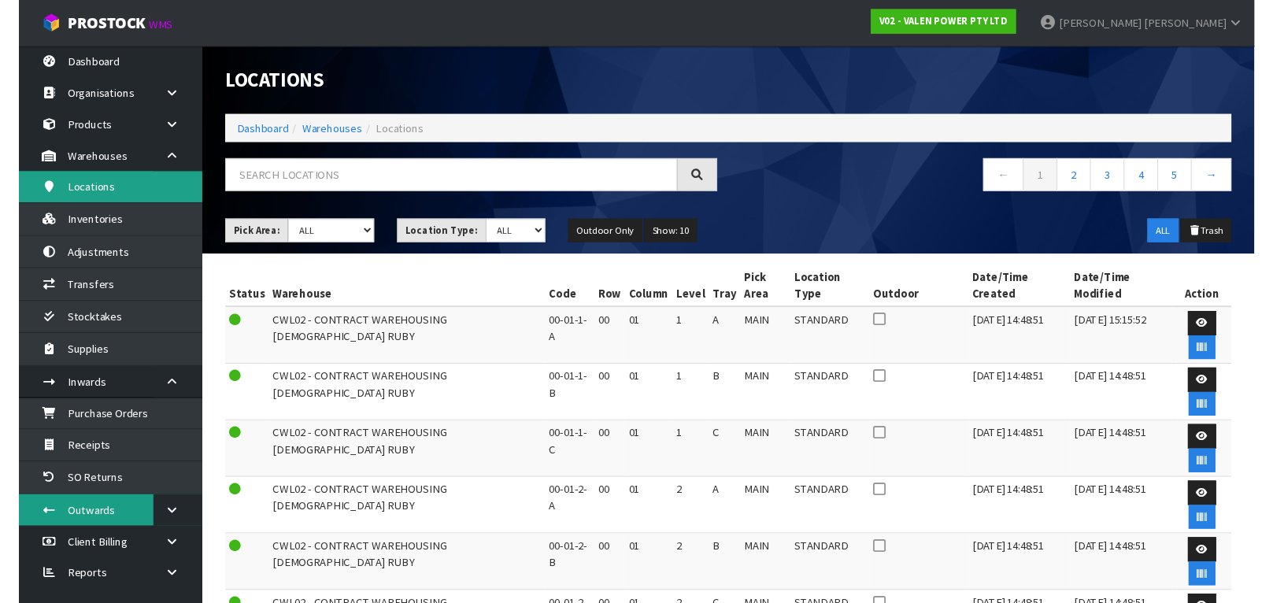
scroll to position [17, 0]
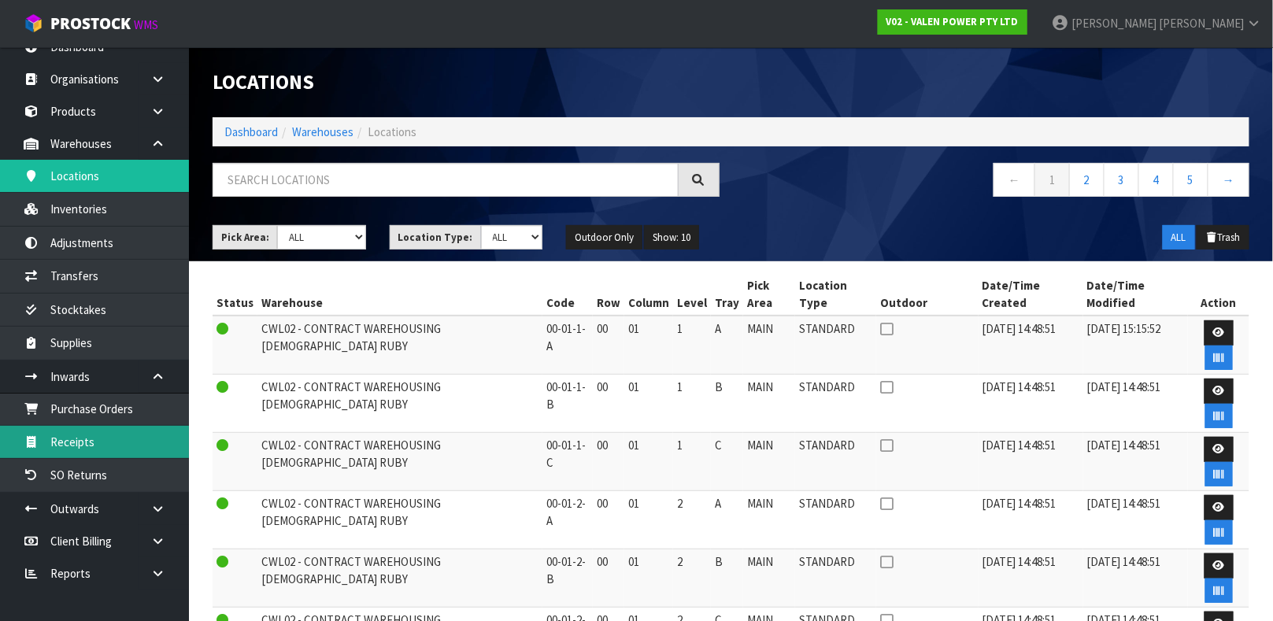
click at [94, 436] on link "Receipts" at bounding box center [94, 442] width 189 height 32
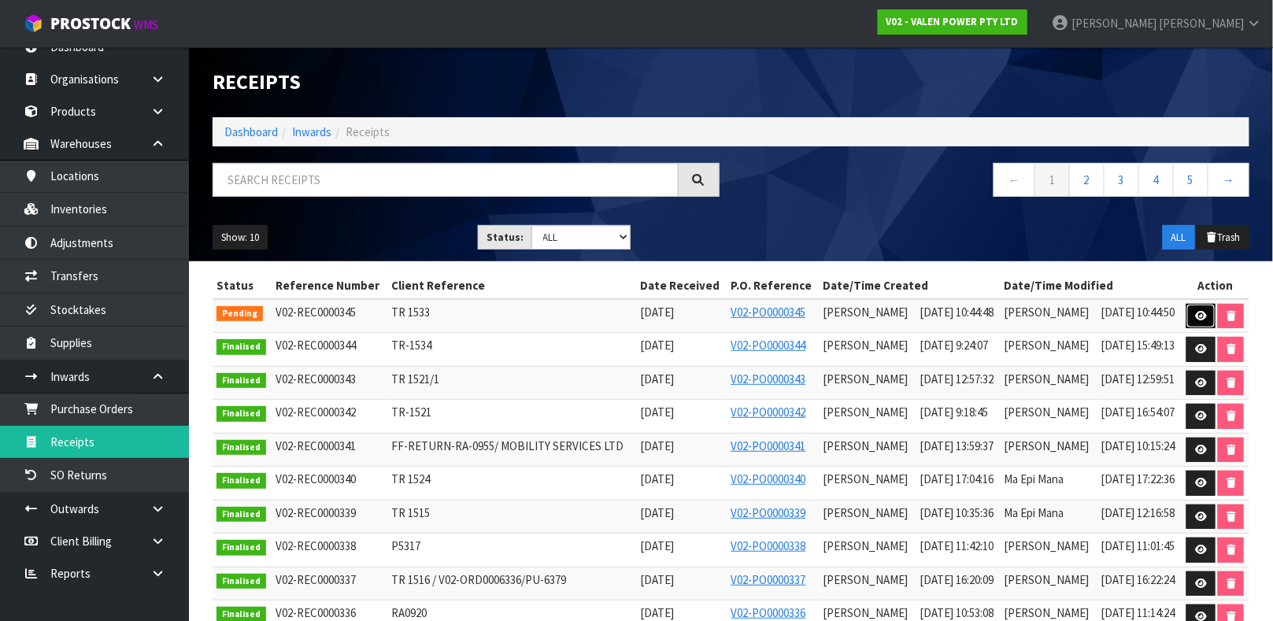
click at [1193, 318] on link at bounding box center [1200, 316] width 29 height 25
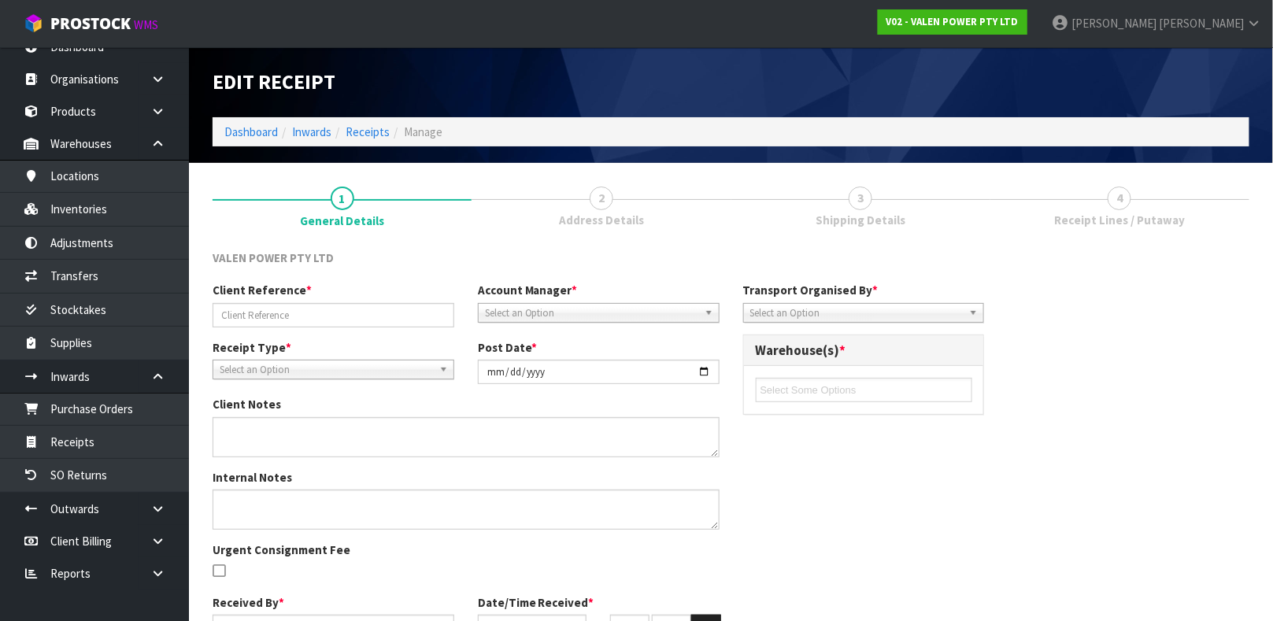
type input "TR 1533"
type input "[DATE]"
type input "[PERSON_NAME]"
type input "[DATE]"
type input "10"
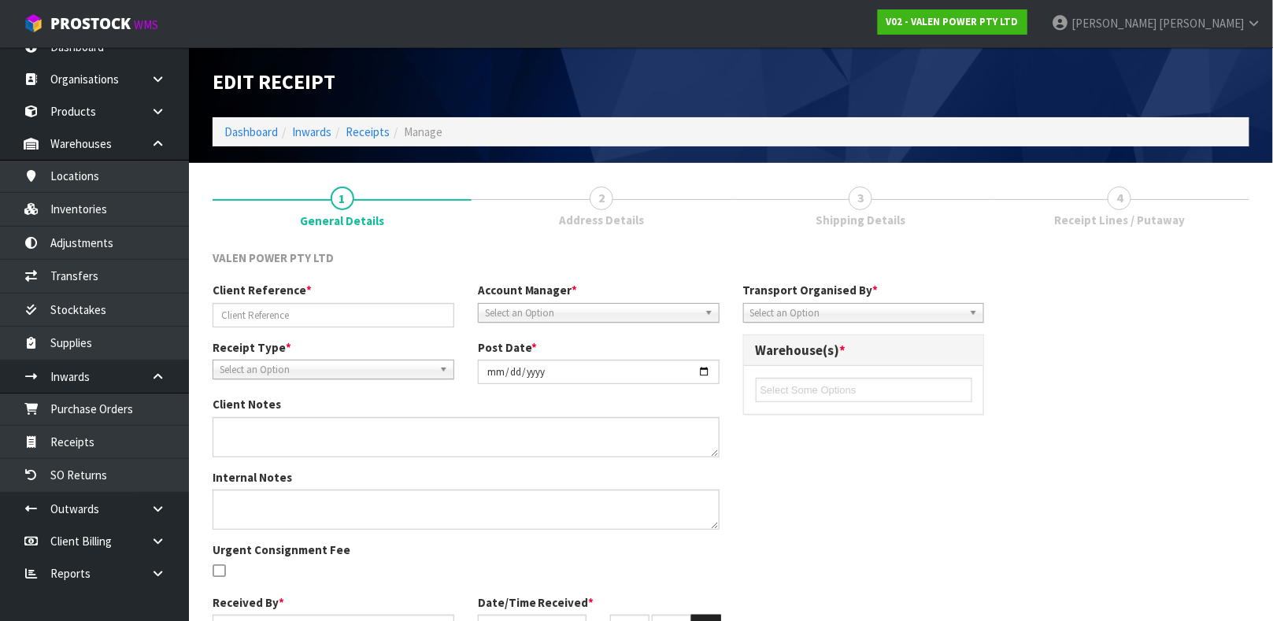
type input "44"
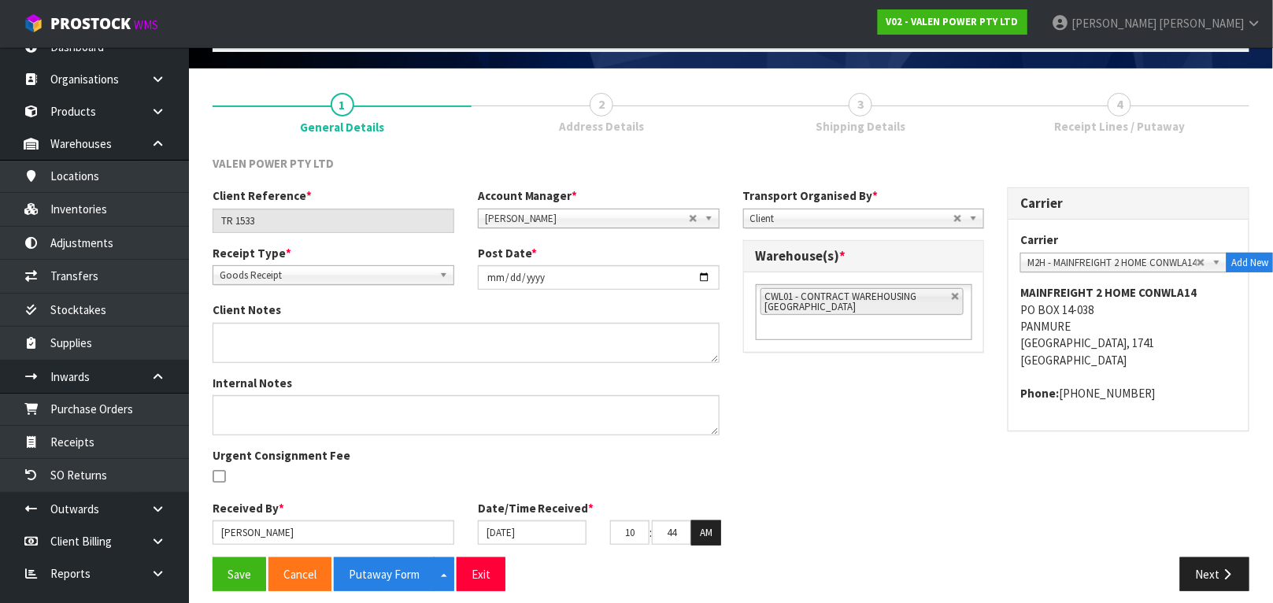
scroll to position [105, 0]
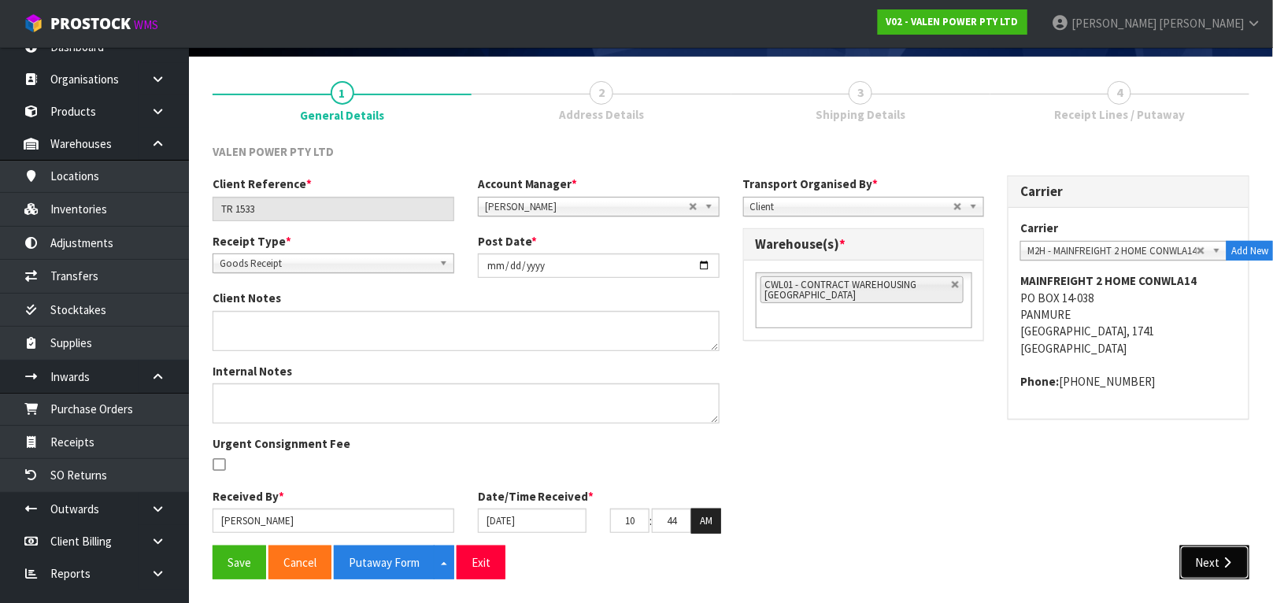
click at [1197, 573] on button "Next" at bounding box center [1214, 563] width 69 height 34
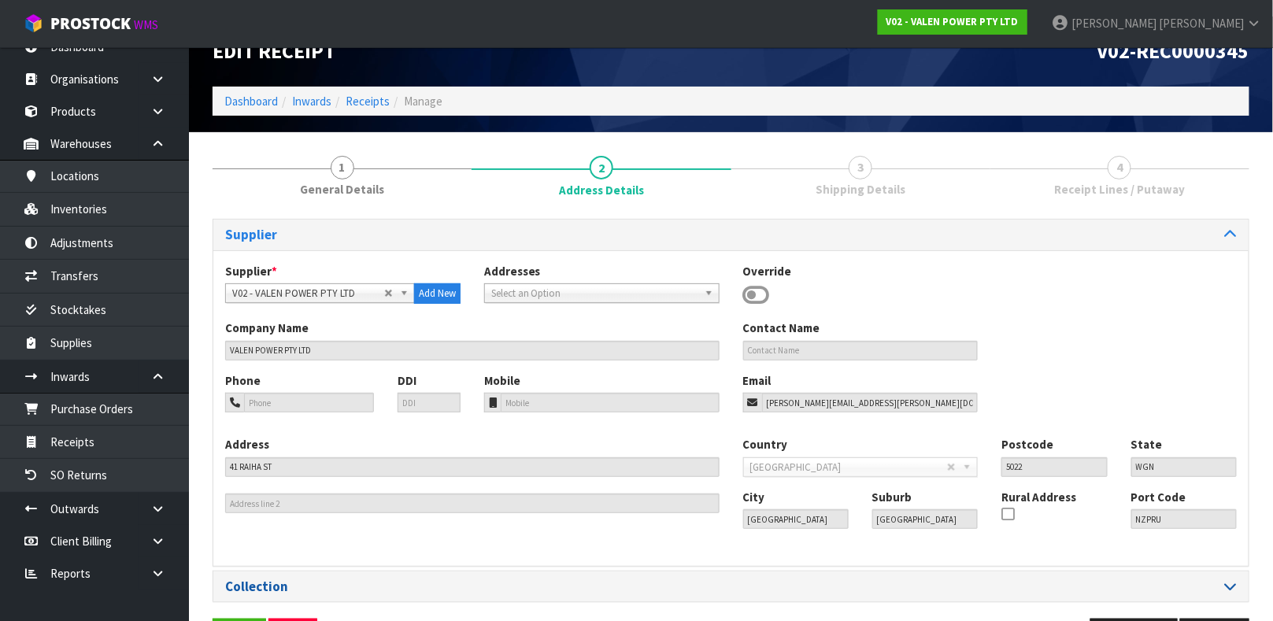
scroll to position [87, 0]
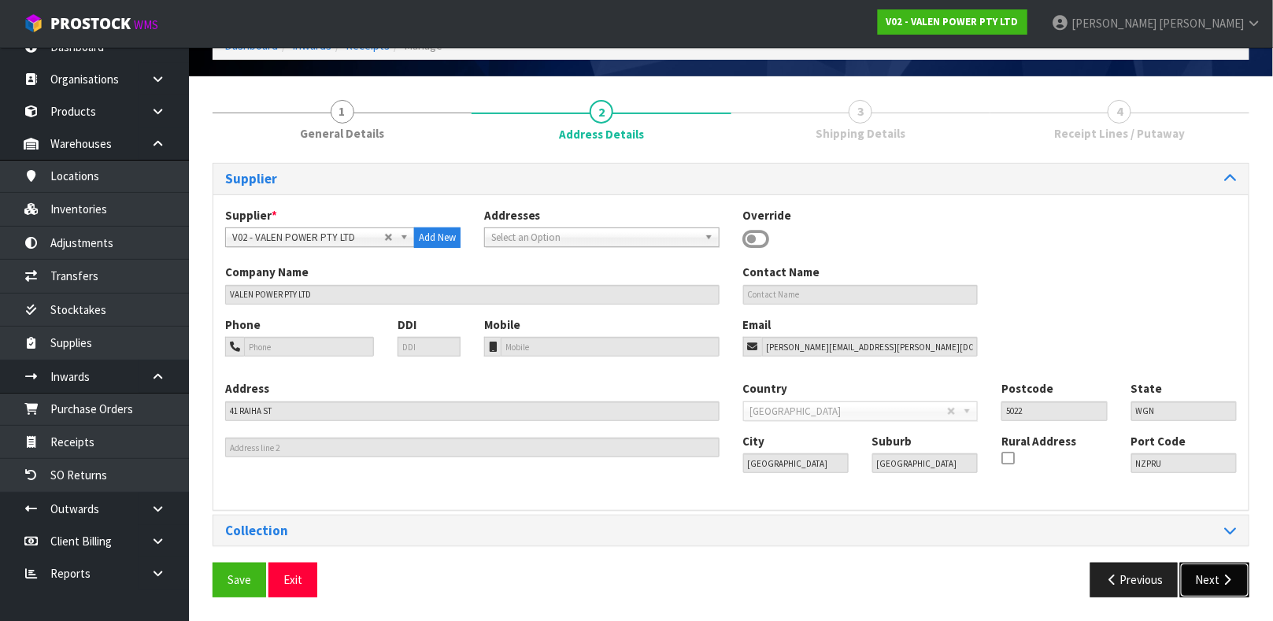
click at [1215, 577] on button "Next" at bounding box center [1214, 580] width 69 height 34
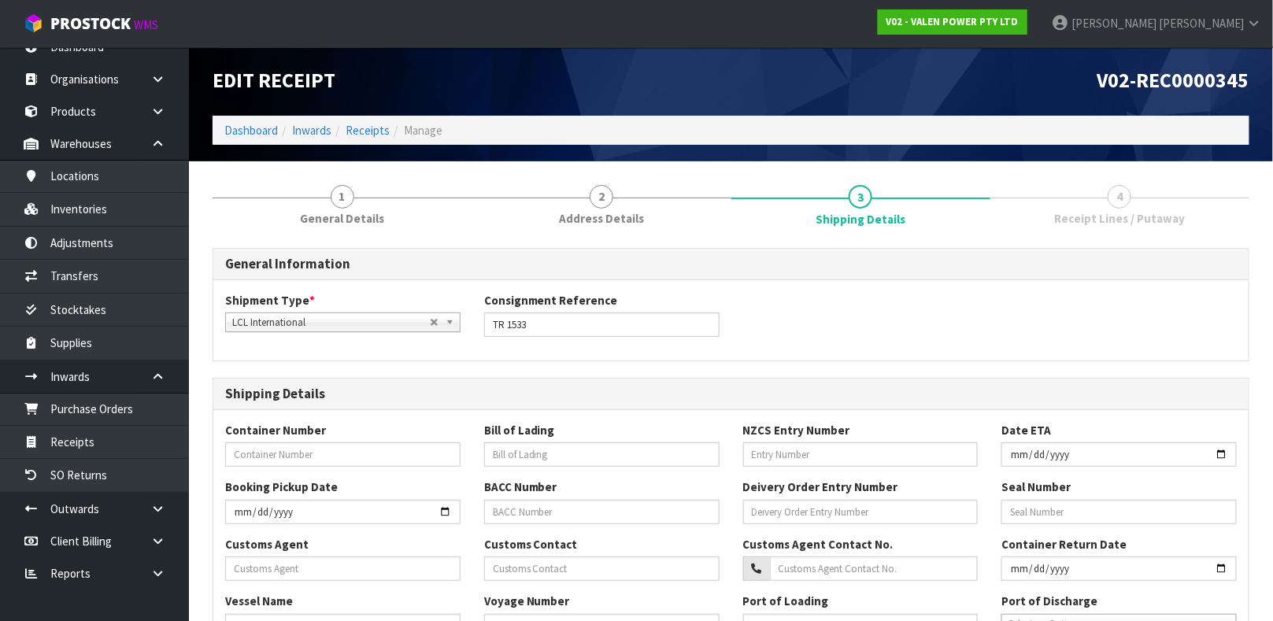
scroll to position [488, 0]
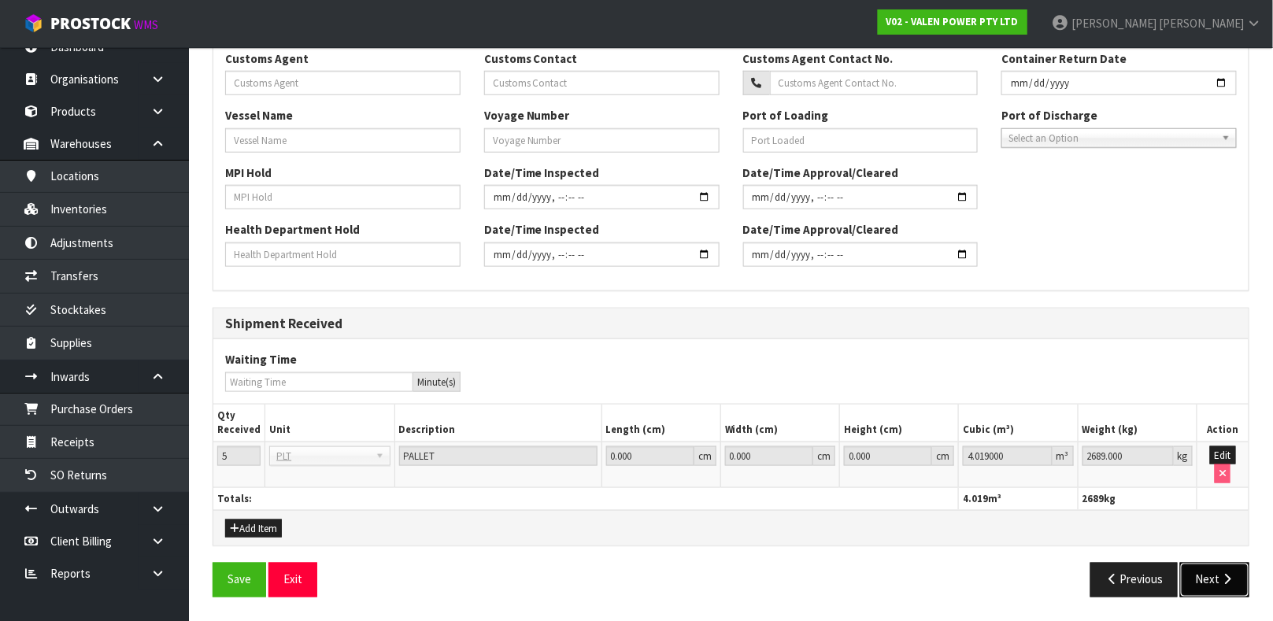
click at [1215, 583] on button "Next" at bounding box center [1214, 580] width 69 height 34
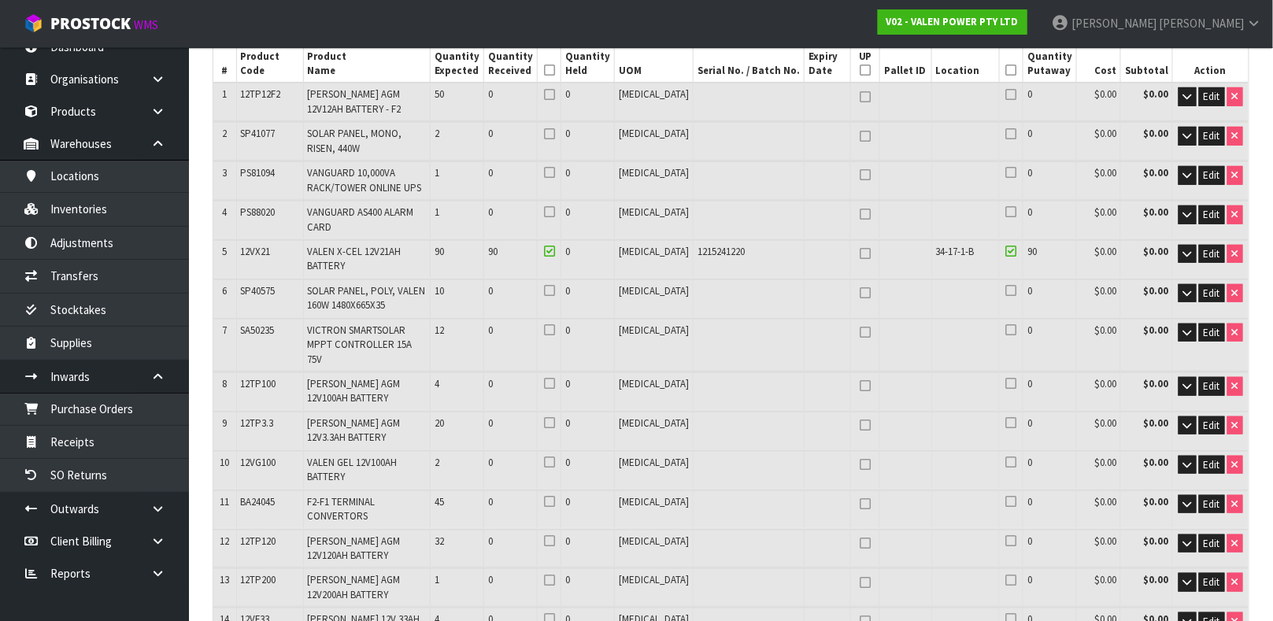
scroll to position [118, 0]
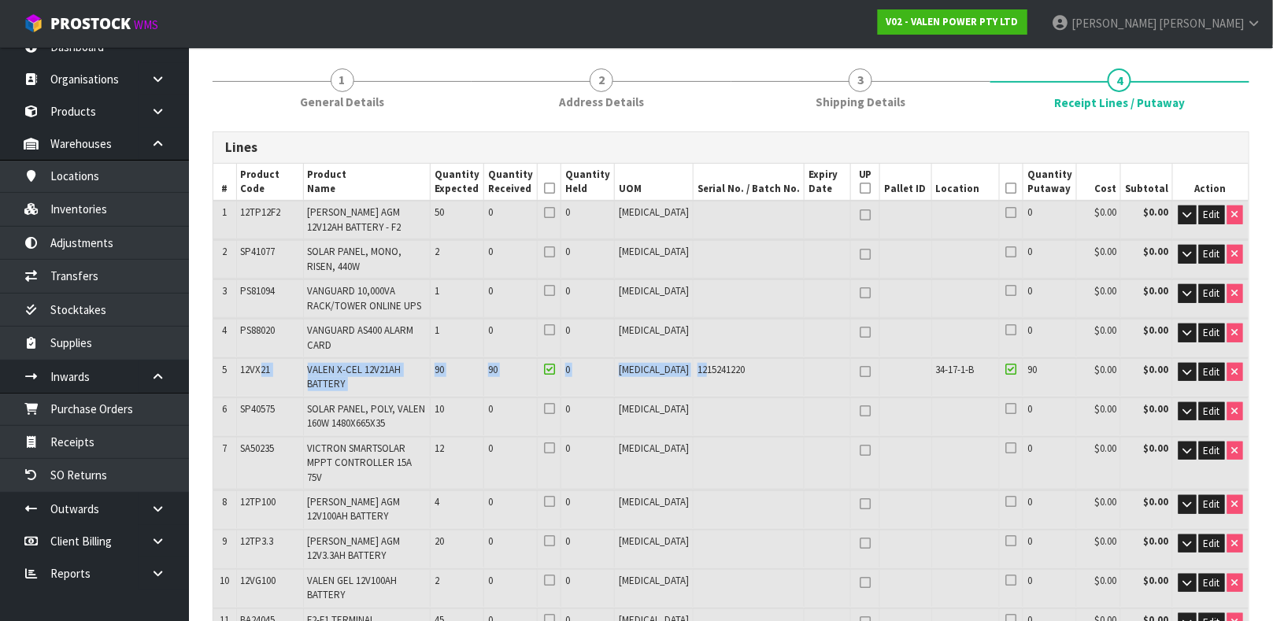
drag, startPoint x: 266, startPoint y: 351, endPoint x: 694, endPoint y: 361, distance: 427.6
click at [694, 361] on tr "5 12VX21 VALEN X-CEL 12V21AH BATTERY 90 90 0 [MEDICAL_DATA] 1215241220 34-17-1-…" at bounding box center [730, 377] width 1035 height 38
click at [520, 358] on td "90" at bounding box center [511, 377] width 54 height 38
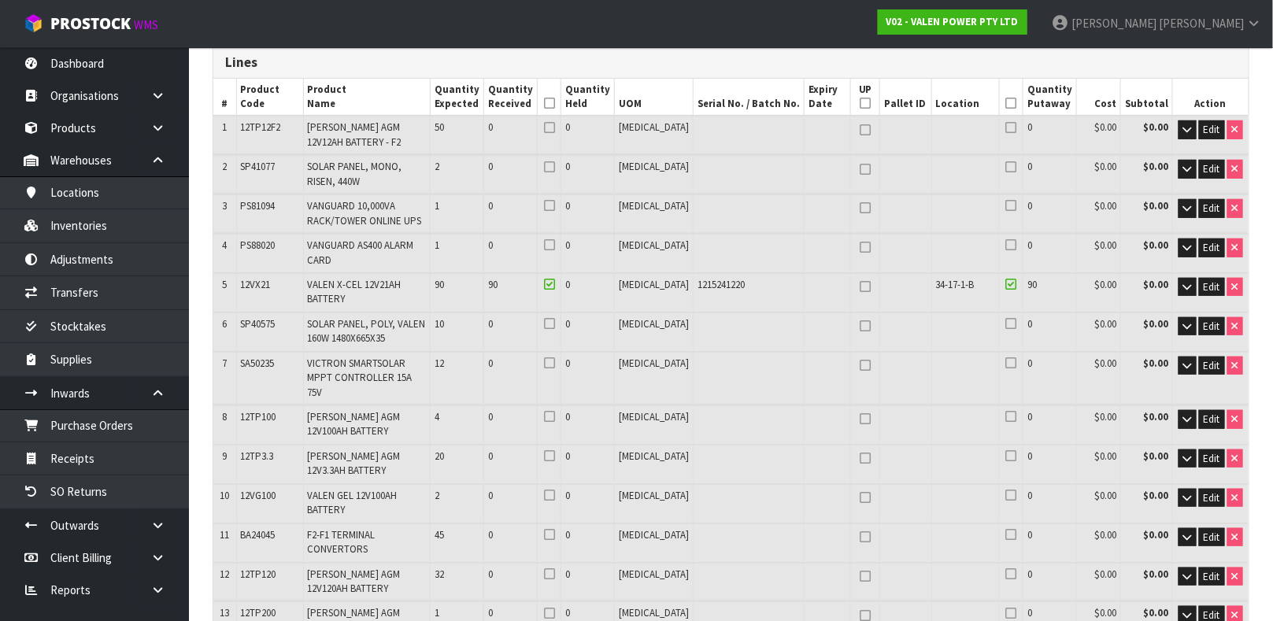
scroll to position [201, 0]
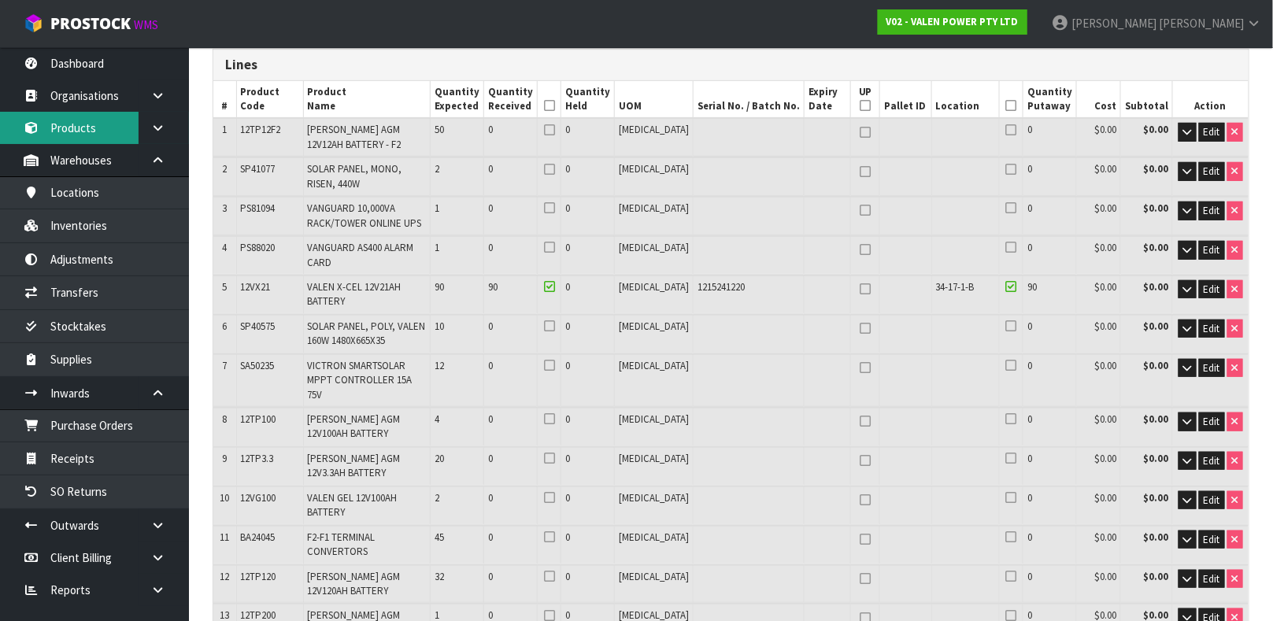
click at [91, 125] on link "Products" at bounding box center [94, 128] width 189 height 32
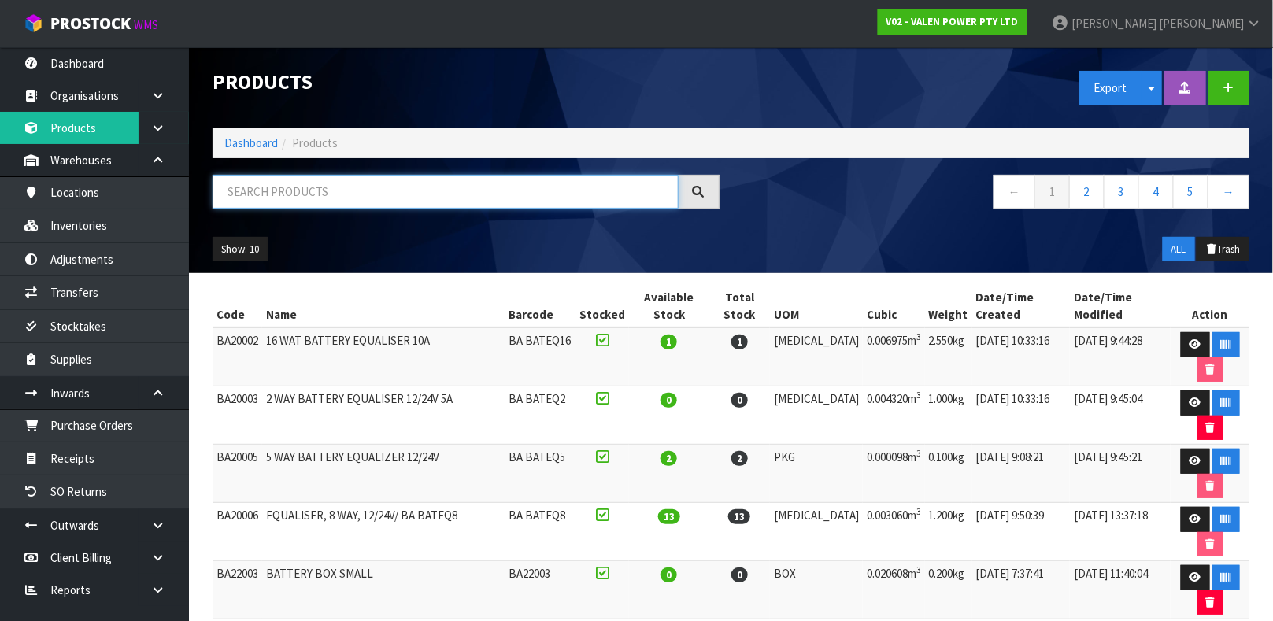
click at [242, 205] on input "text" at bounding box center [446, 192] width 466 height 34
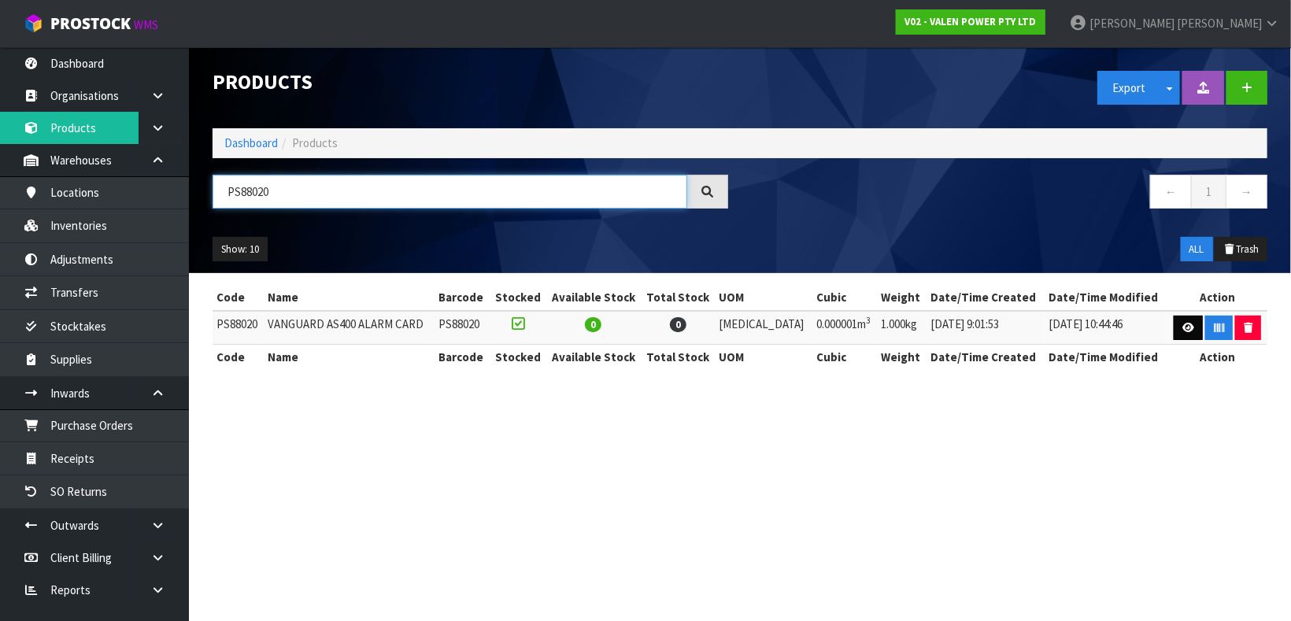
type input "PS88020"
click at [1189, 324] on link at bounding box center [1188, 328] width 29 height 25
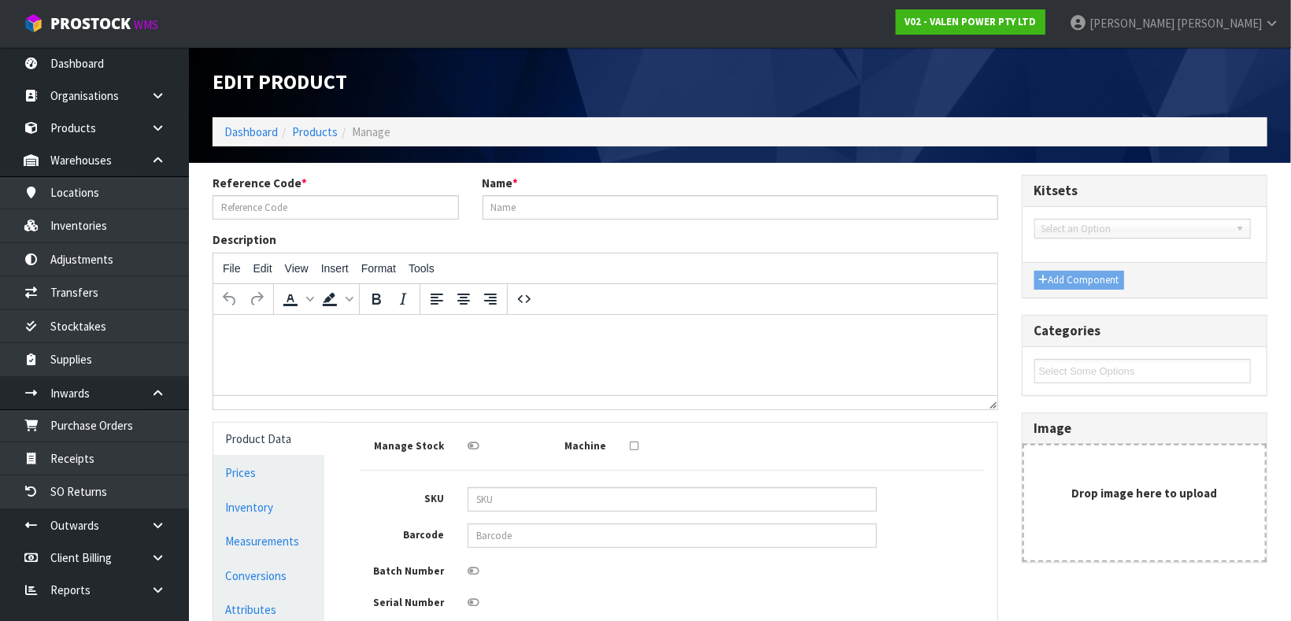
type input "PS88020"
type input "VANGUARD AS400 ALARM CARD"
type input "PS88020"
type input "1"
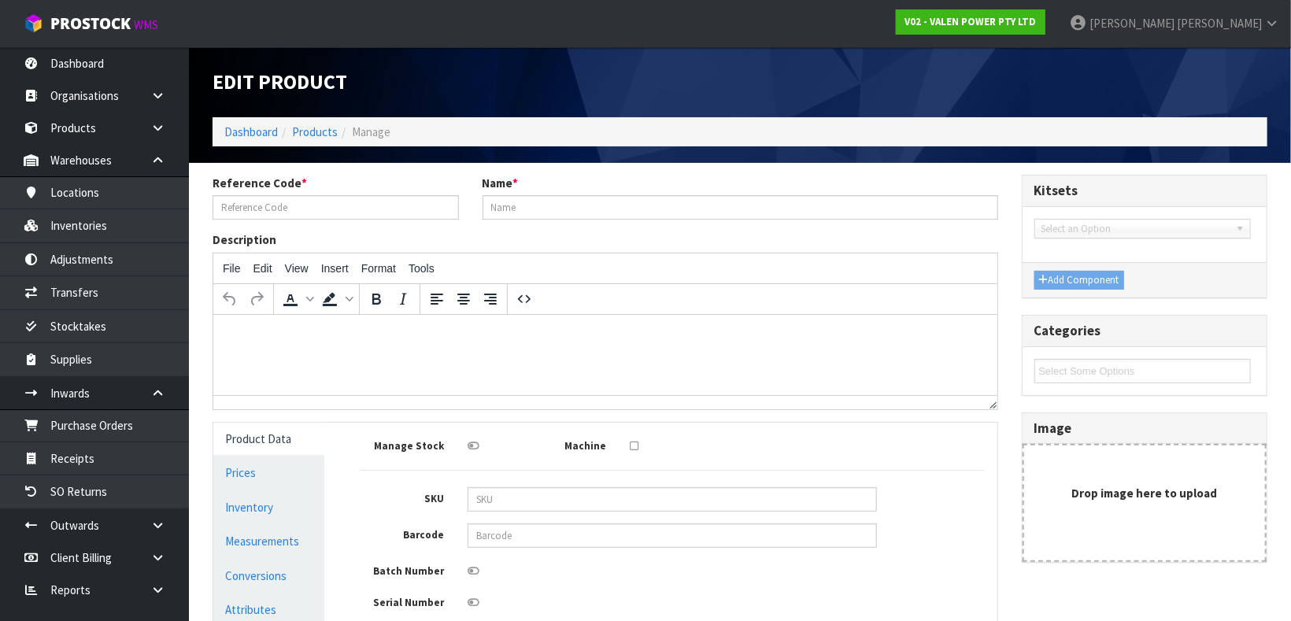
type input "1"
type input "0.000001"
type input "1"
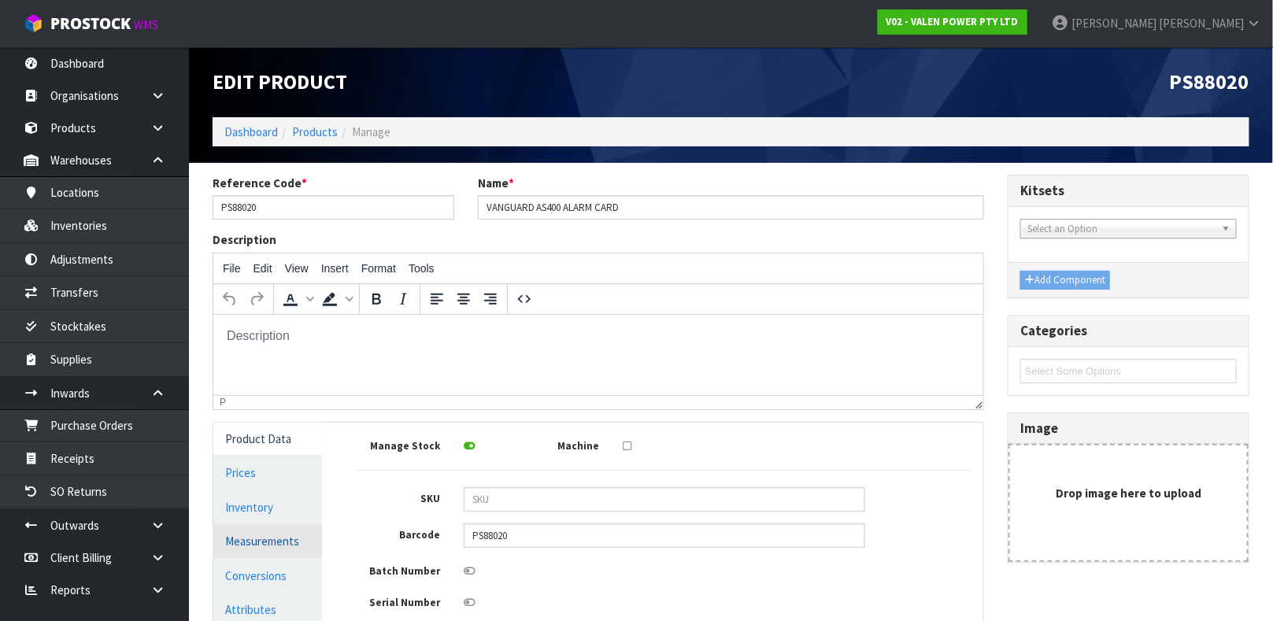
click at [266, 530] on link "Measurements" at bounding box center [267, 541] width 109 height 32
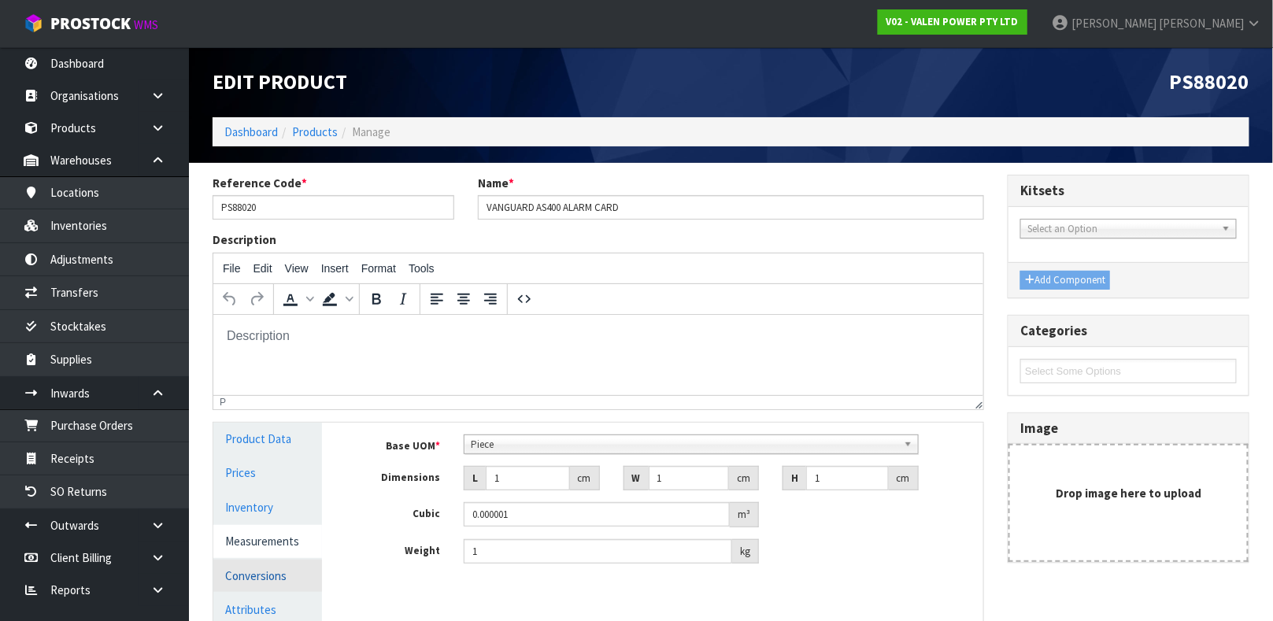
click at [272, 575] on link "Conversions" at bounding box center [267, 576] width 109 height 32
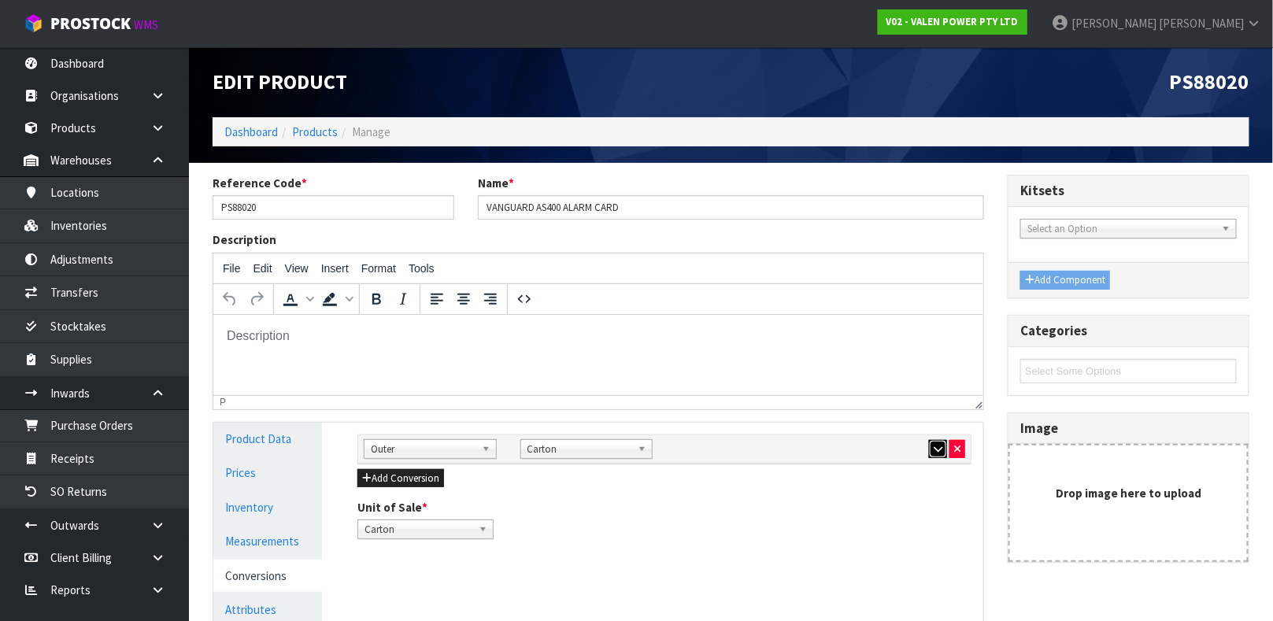
click at [934, 450] on icon "button" at bounding box center [938, 449] width 9 height 10
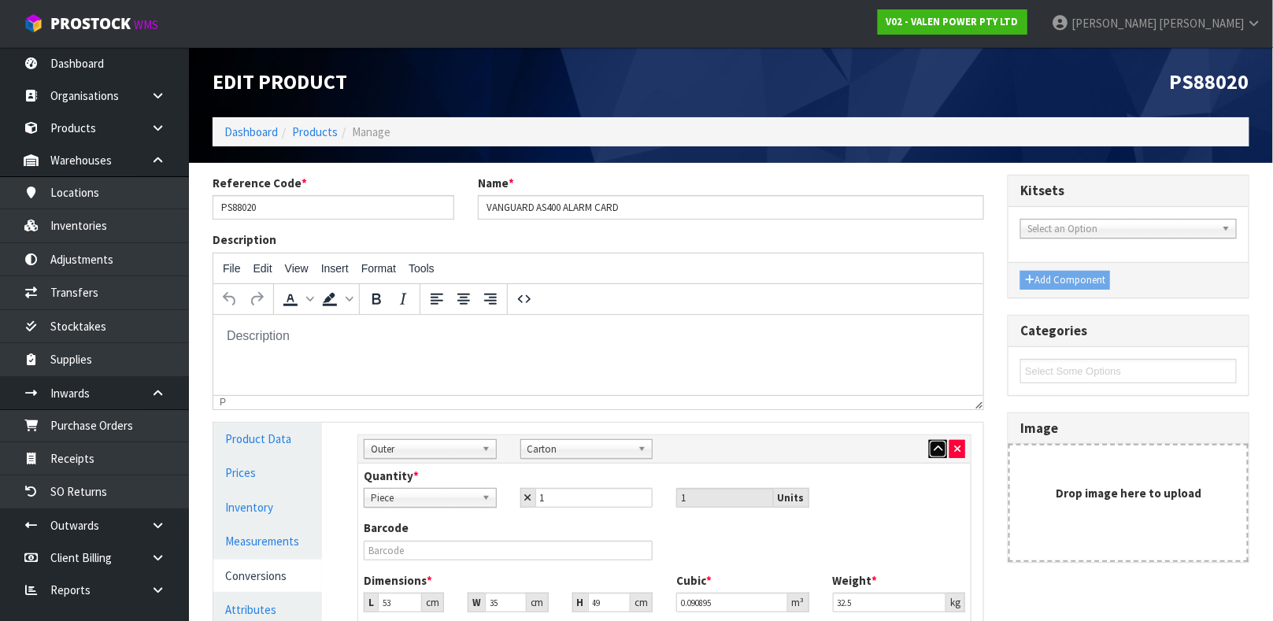
scroll to position [46, 0]
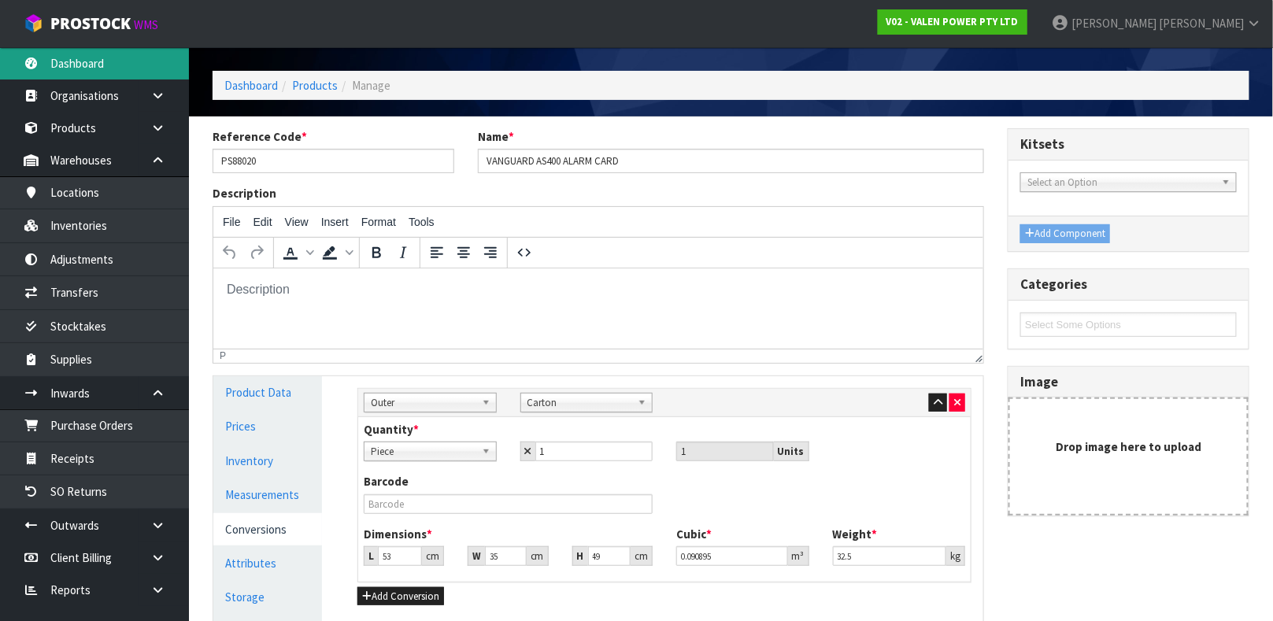
click at [89, 67] on link "Dashboard" at bounding box center [94, 63] width 189 height 32
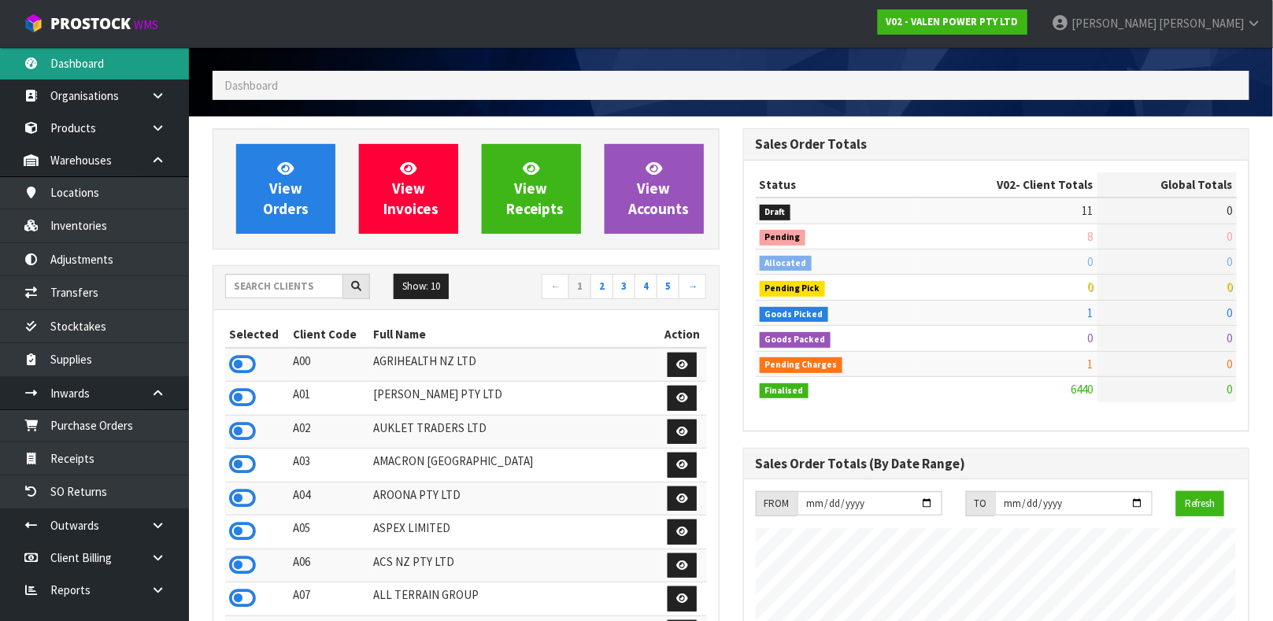
scroll to position [1194, 530]
